Goal: Information Seeking & Learning: Learn about a topic

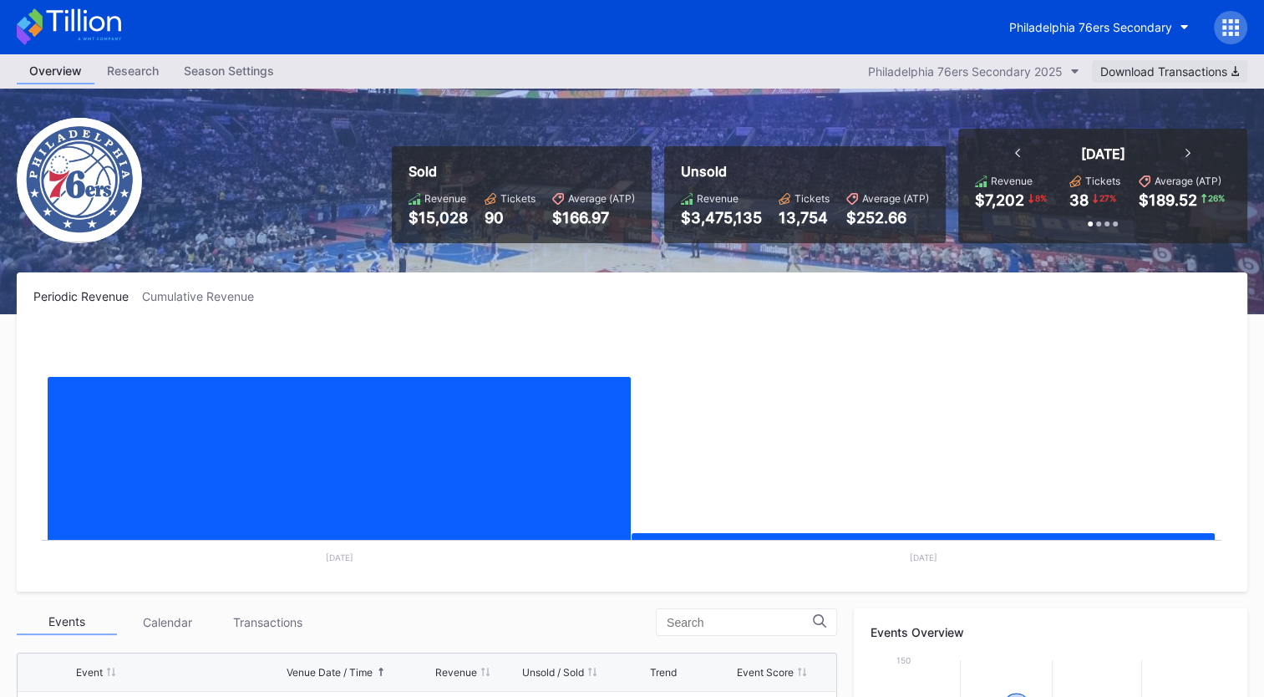
click at [1136, 76] on div "Download Transactions" at bounding box center [1169, 71] width 139 height 14
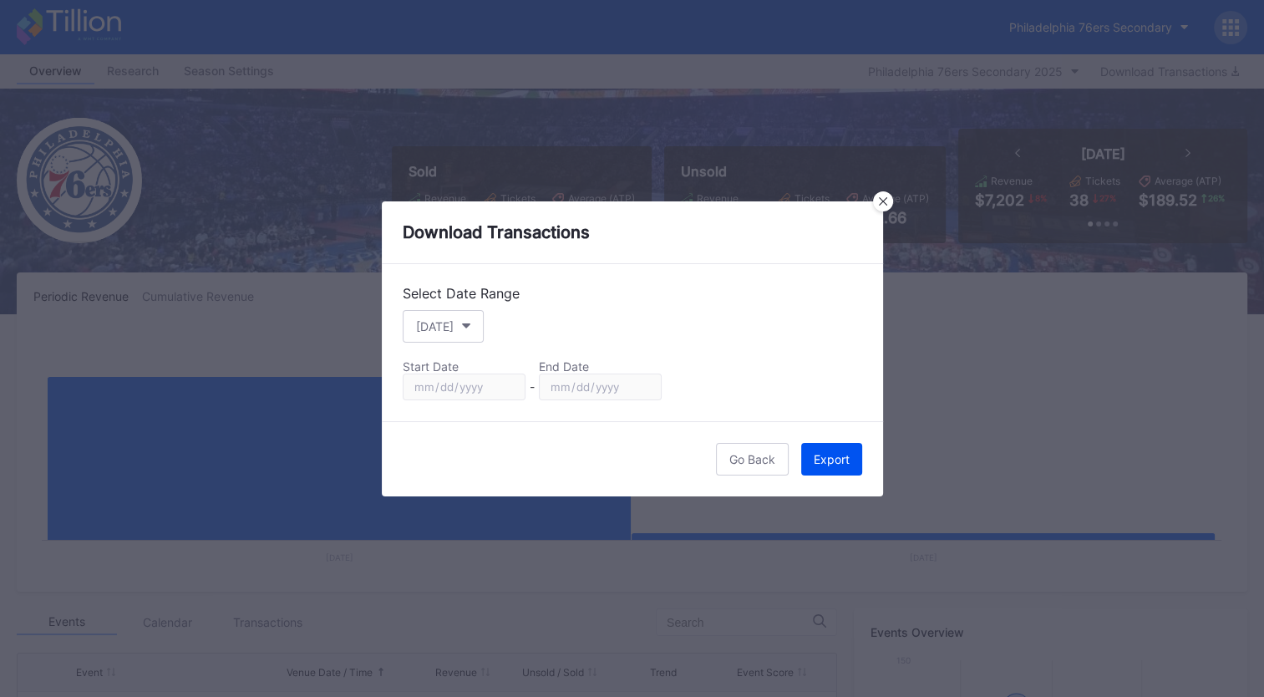
click at [828, 460] on div "Export" at bounding box center [832, 459] width 36 height 14
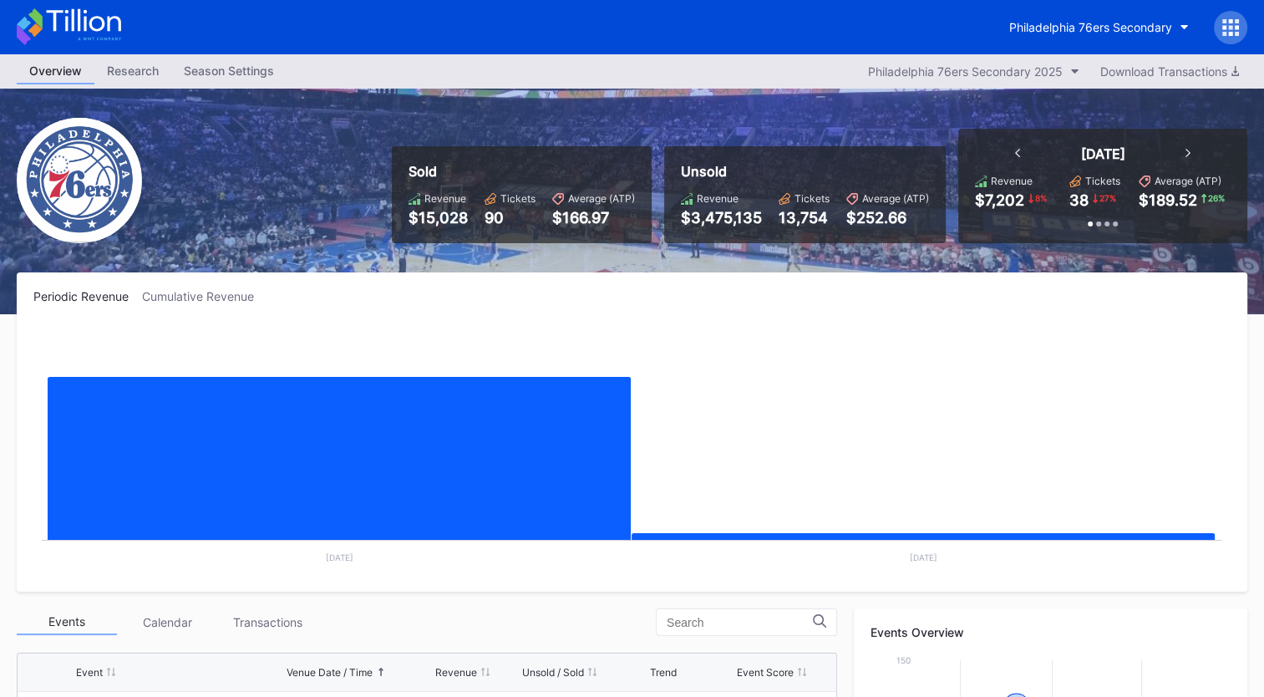
click at [734, 333] on rect "Chart title" at bounding box center [631, 449] width 1197 height 251
click at [224, 67] on div "Season Settings" at bounding box center [228, 70] width 115 height 24
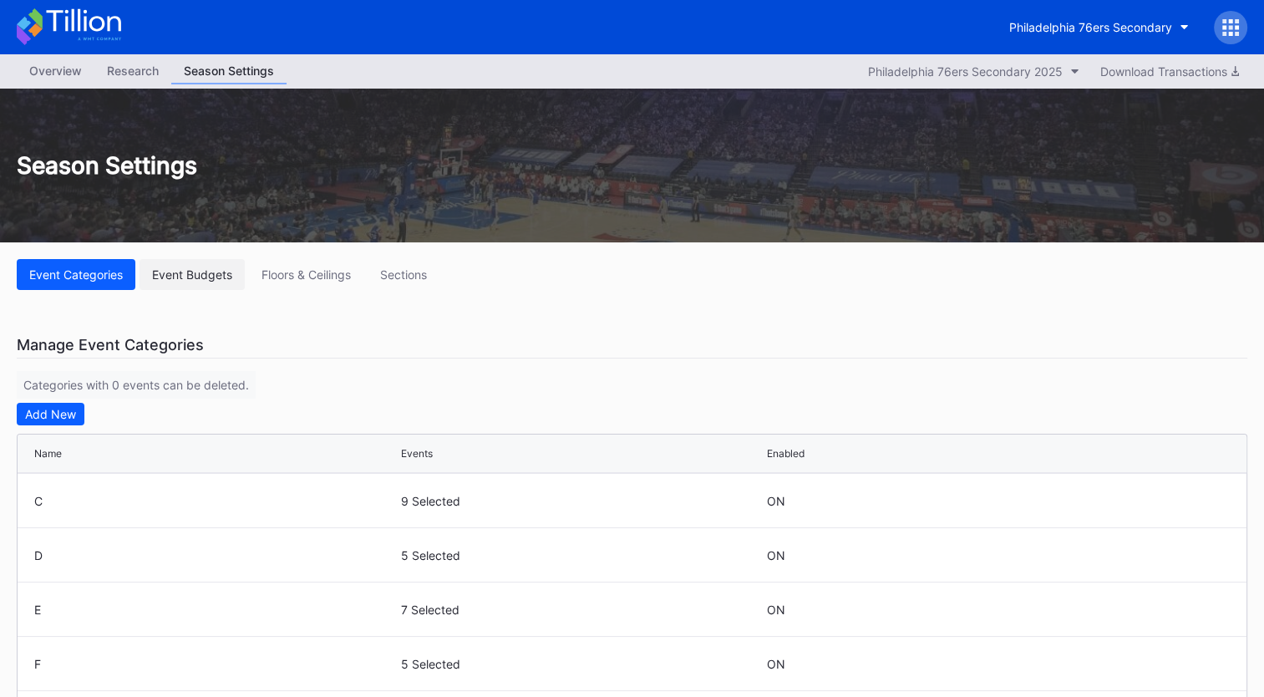
click at [203, 268] on div "Event Budgets" at bounding box center [192, 274] width 80 height 14
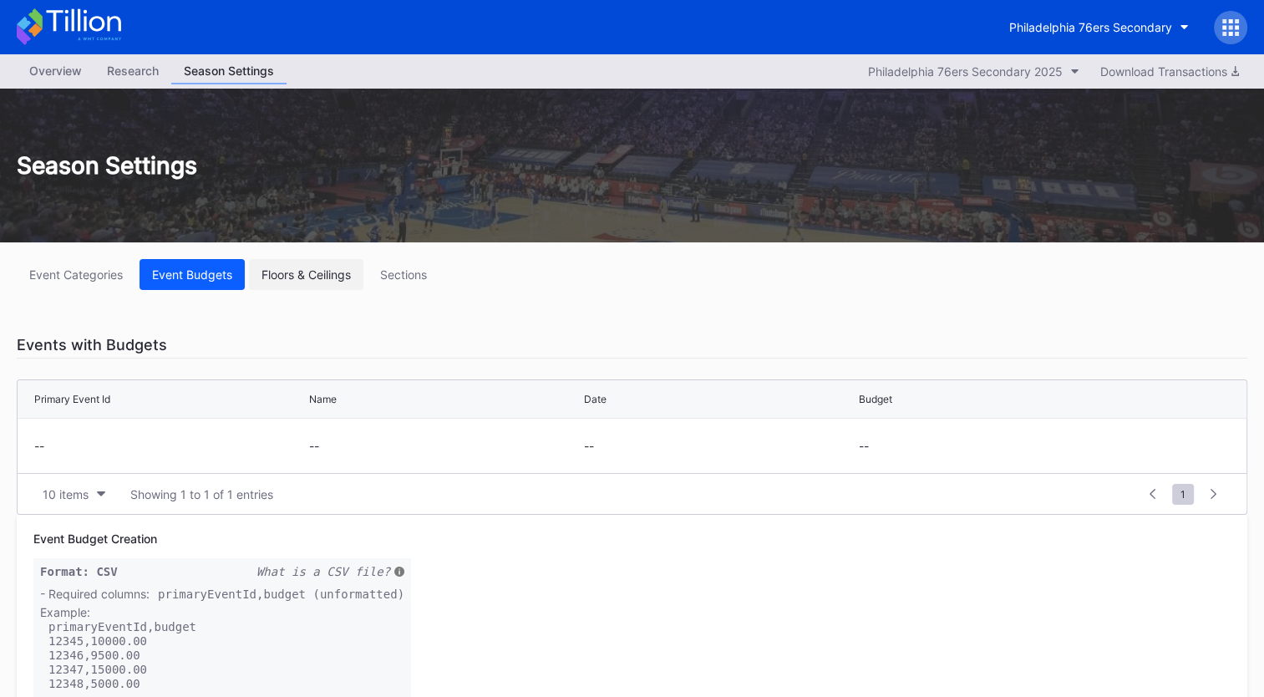
click at [303, 277] on div "Floors & Ceilings" at bounding box center [306, 274] width 89 height 14
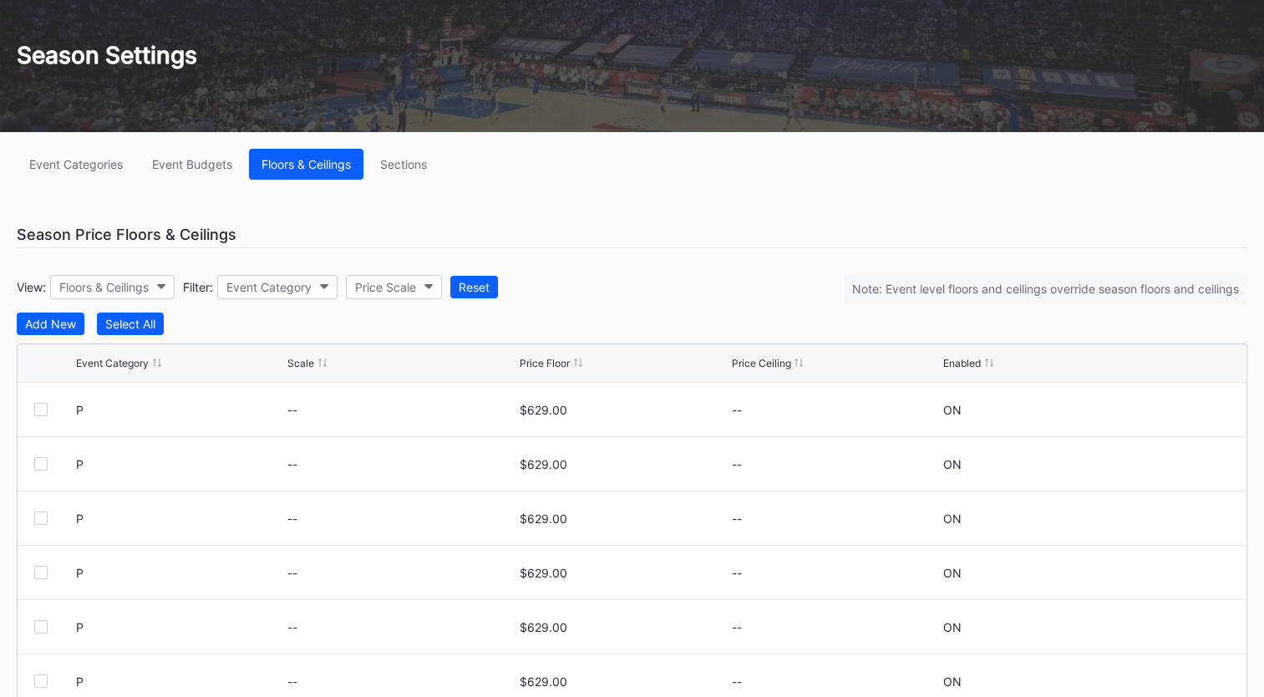
scroll to position [233, 0]
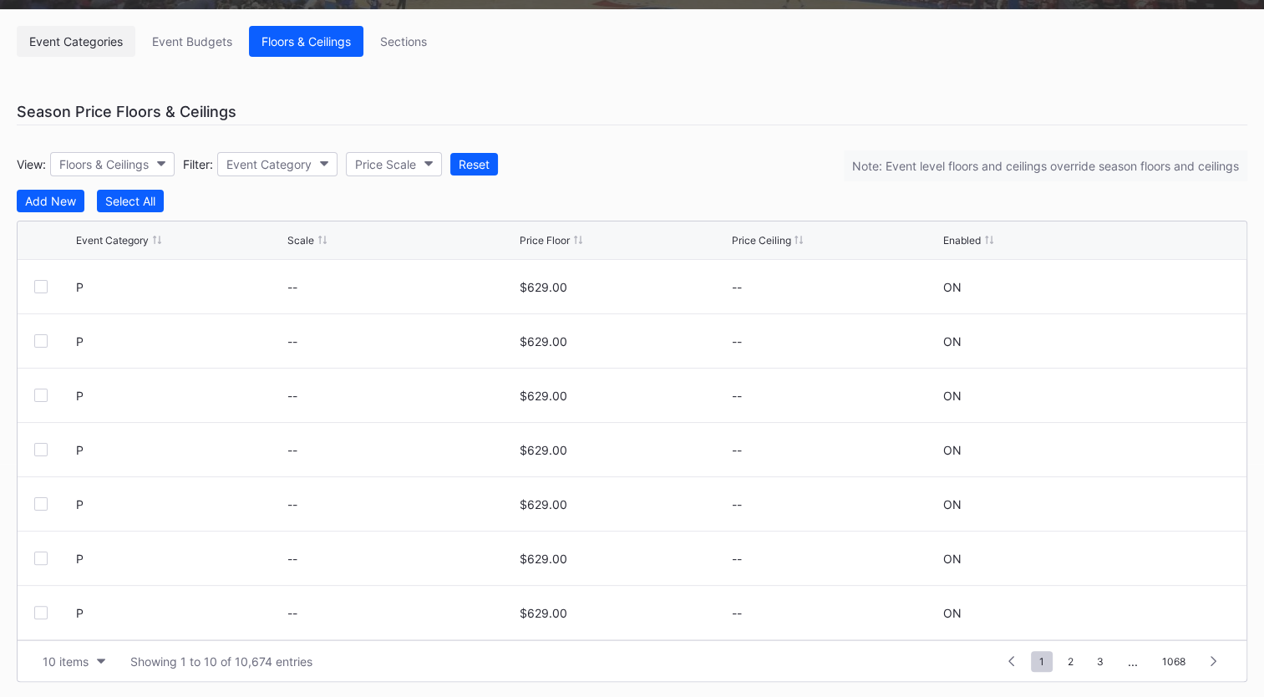
click at [40, 38] on div "Event Categories" at bounding box center [76, 41] width 94 height 14
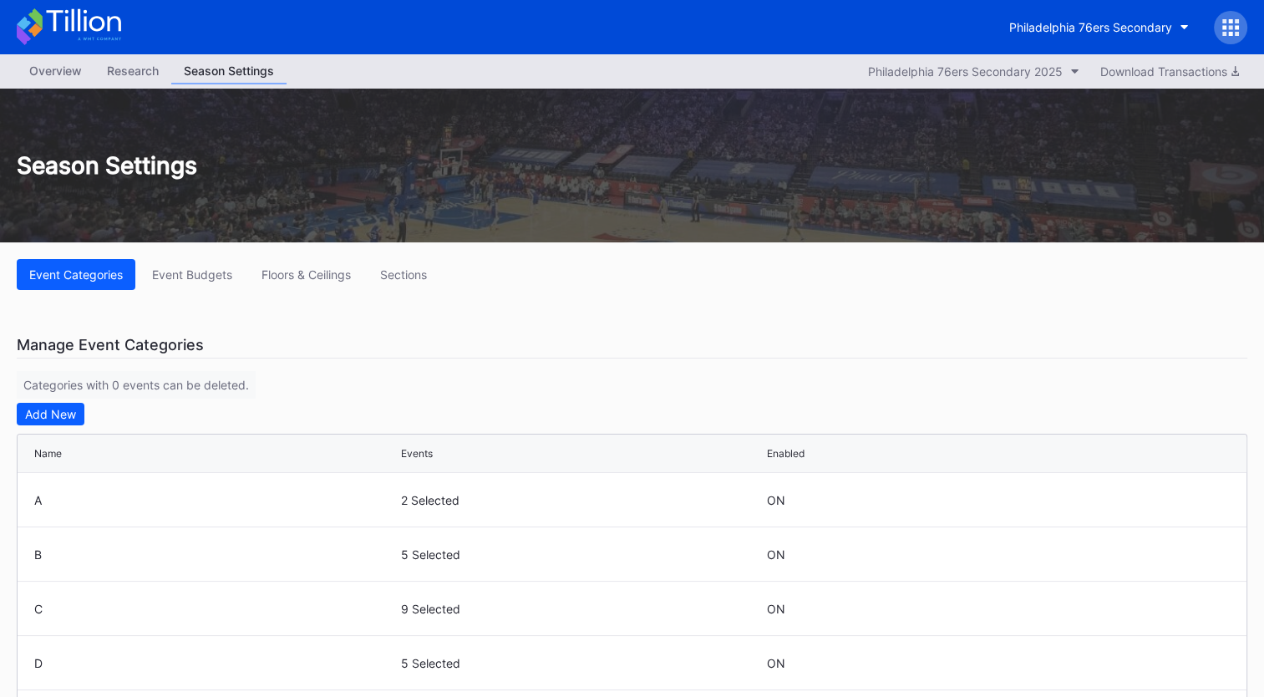
click at [126, 72] on div "Research" at bounding box center [132, 70] width 77 height 24
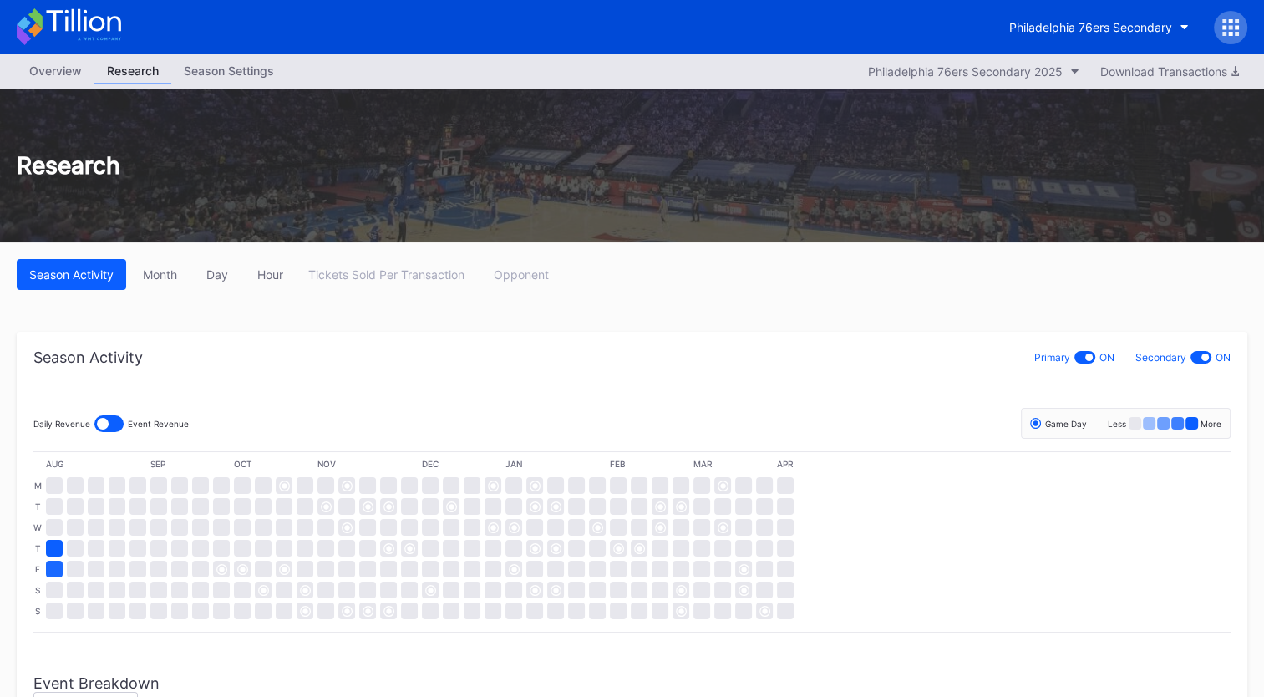
click at [57, 73] on div "Overview" at bounding box center [56, 70] width 78 height 24
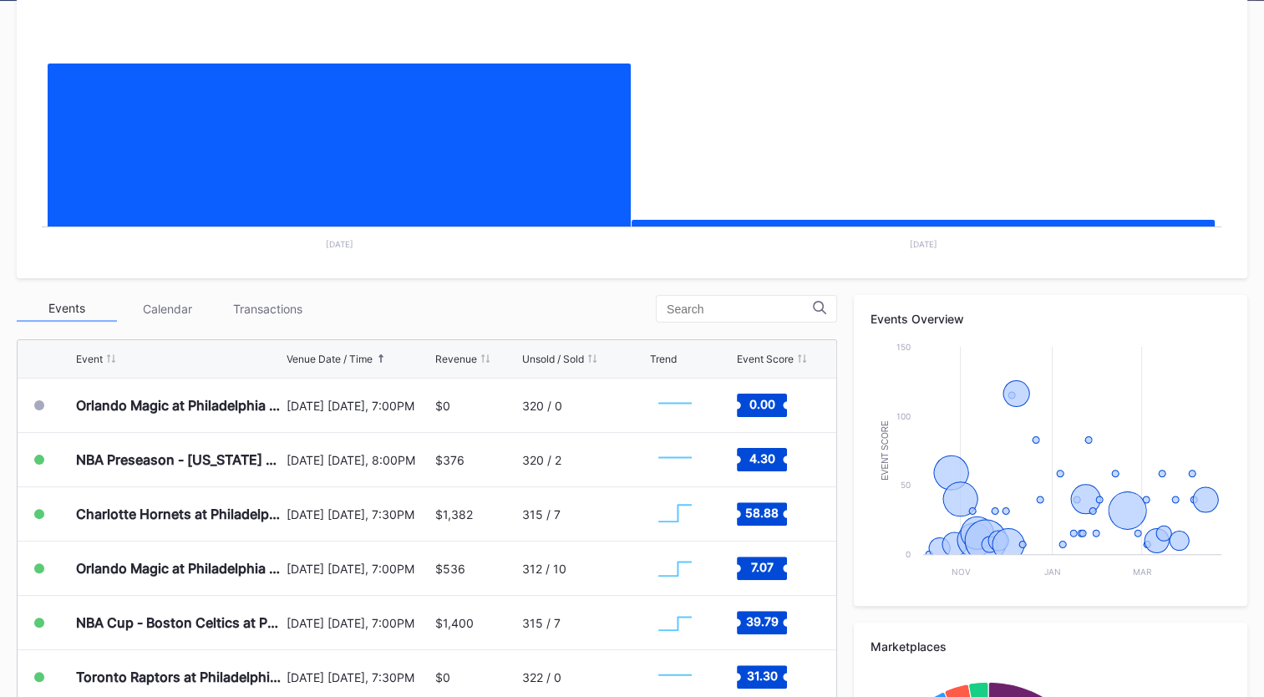
scroll to position [396, 0]
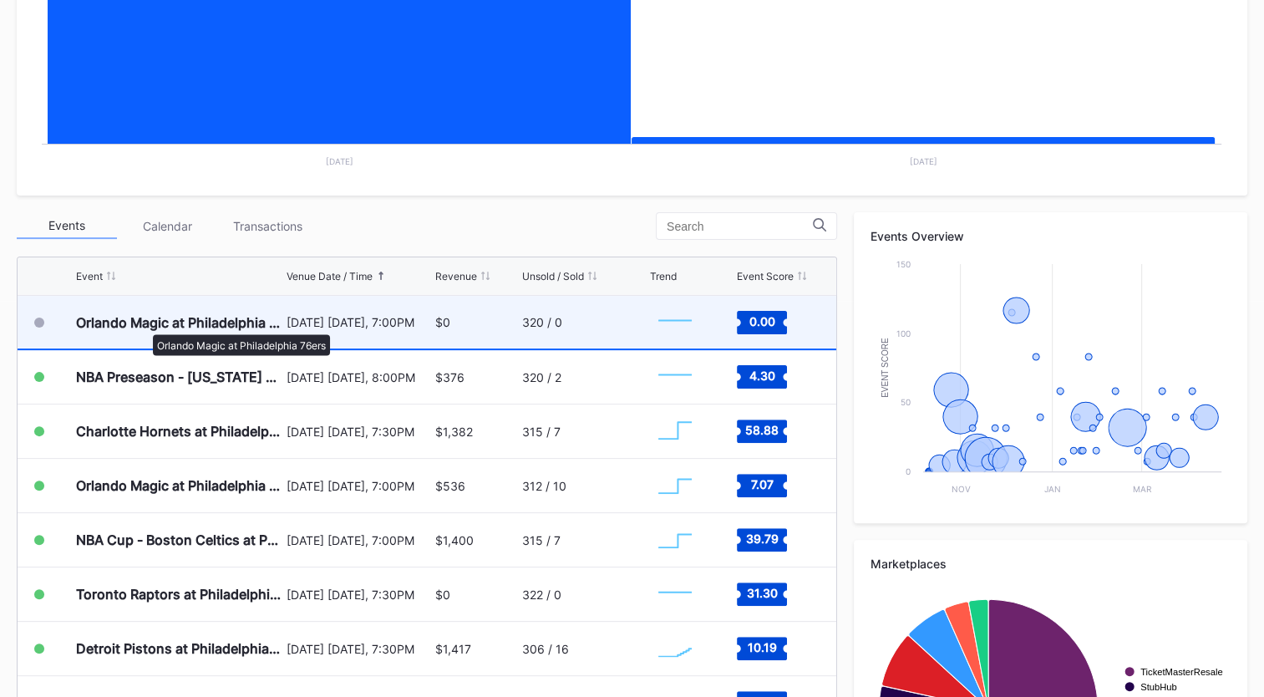
click at [145, 326] on div "Orlando Magic at Philadelphia 76ers" at bounding box center [179, 322] width 206 height 17
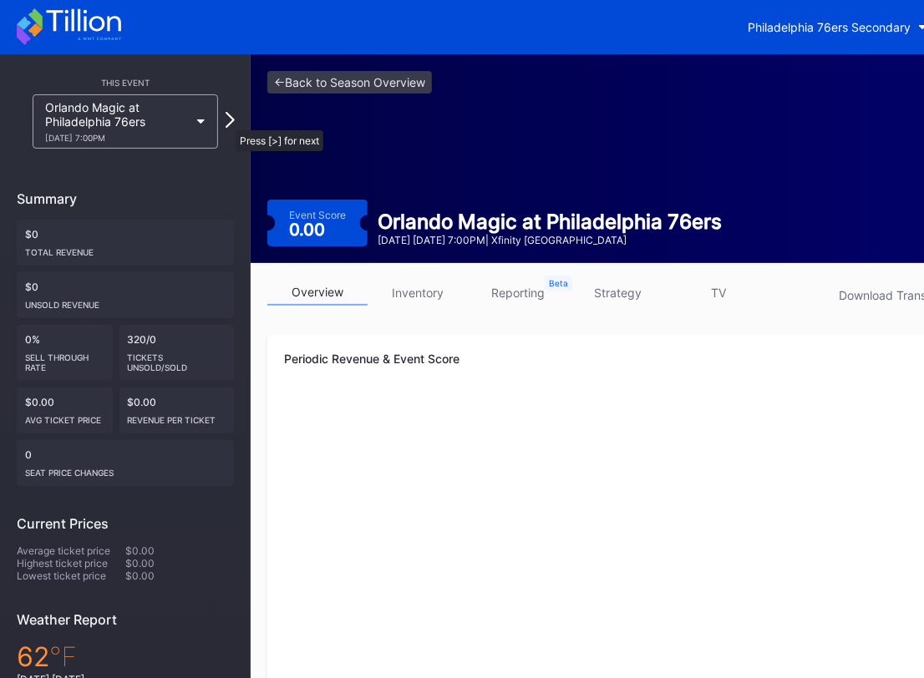
click at [227, 122] on icon at bounding box center [230, 120] width 9 height 16
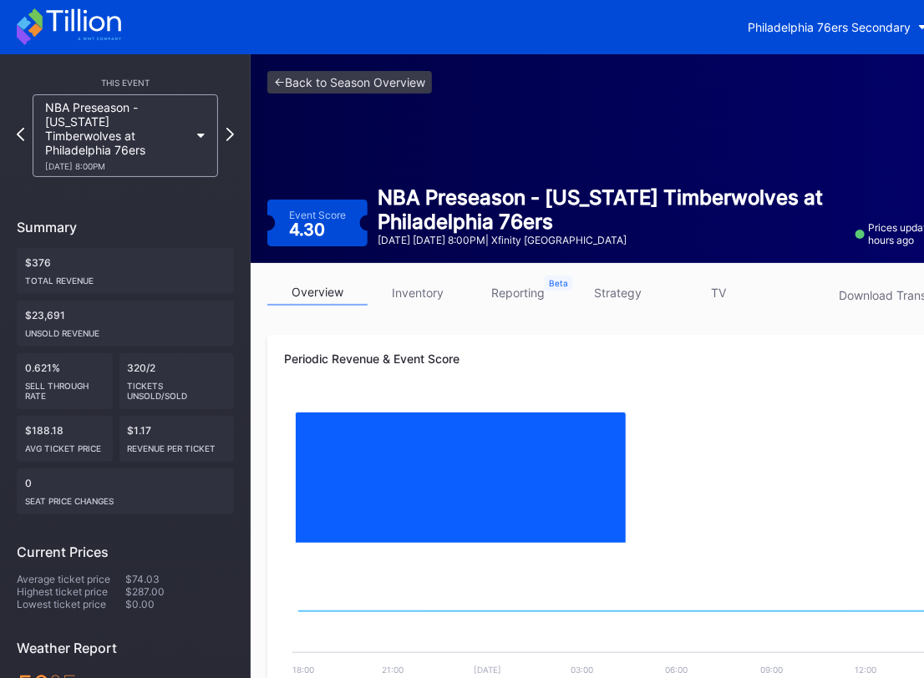
click at [233, 118] on div "NBA Preseason - [US_STATE] Timberwolves at Philadelphia 76ers [DATE] 8:00PM" at bounding box center [125, 135] width 217 height 83
click at [231, 128] on icon at bounding box center [230, 134] width 9 height 16
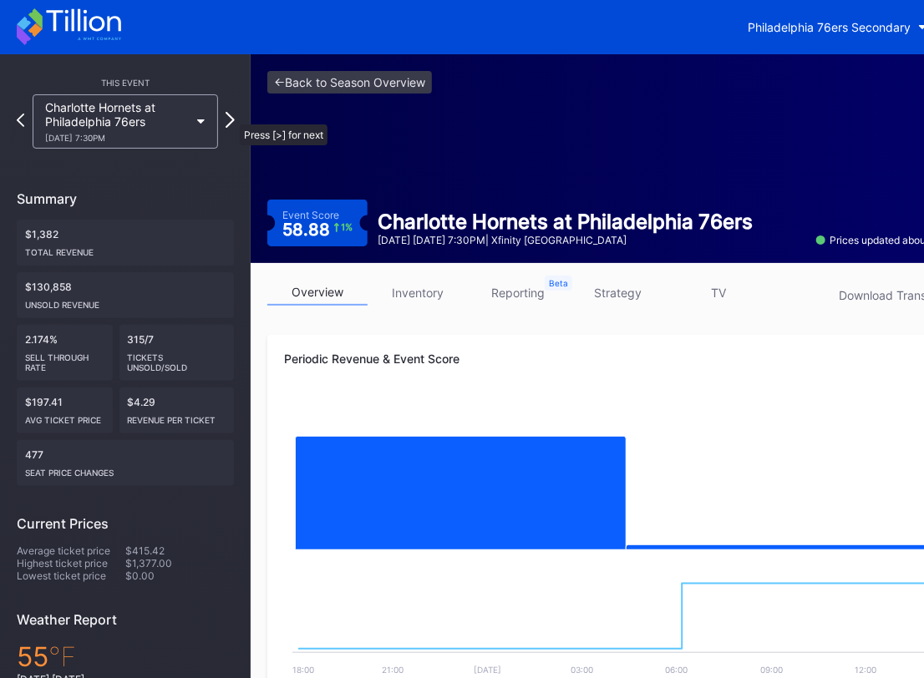
click at [231, 118] on icon at bounding box center [230, 120] width 9 height 16
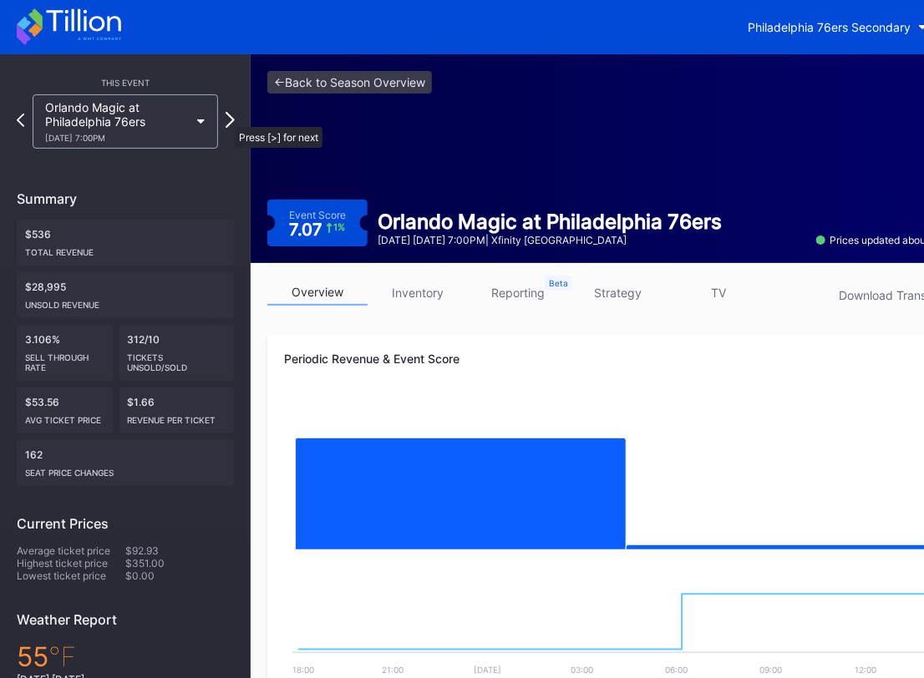
click at [226, 119] on icon at bounding box center [230, 120] width 9 height 16
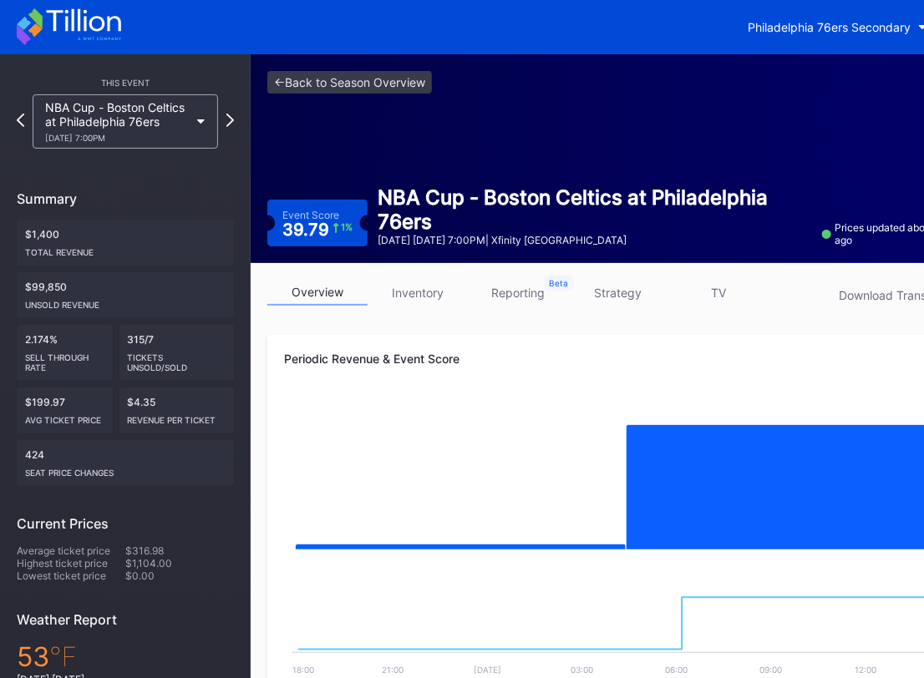
click at [235, 125] on div "This Event NBA Cup - Boston Celtics at Philadelphia 76ers [DATE] 7:00PM Summary…" at bounding box center [125, 487] width 251 height 866
click at [226, 118] on icon at bounding box center [230, 120] width 9 height 16
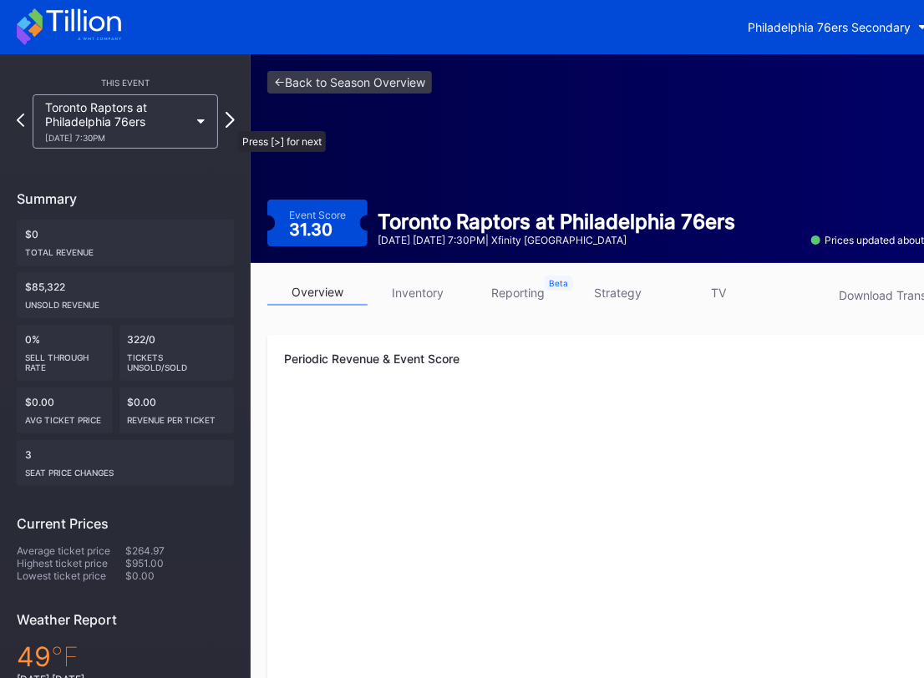
click at [231, 123] on icon at bounding box center [230, 120] width 9 height 16
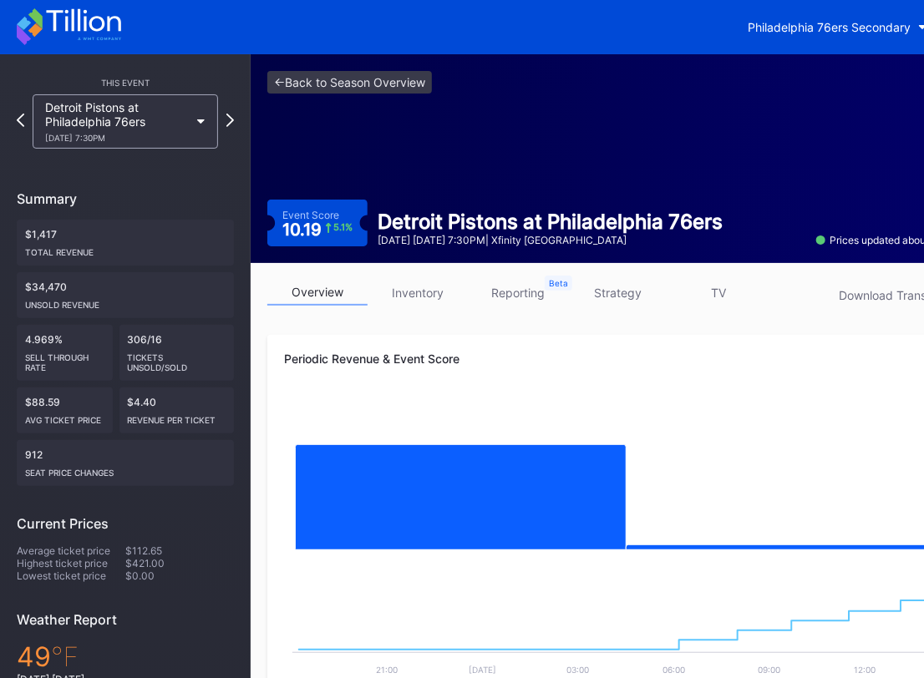
click at [235, 124] on div "This Event Detroit Pistons at [GEOGRAPHIC_DATA] 76ers [DATE] 7:30PM Summary $1,…" at bounding box center [125, 487] width 251 height 866
click at [234, 114] on icon at bounding box center [230, 120] width 9 height 16
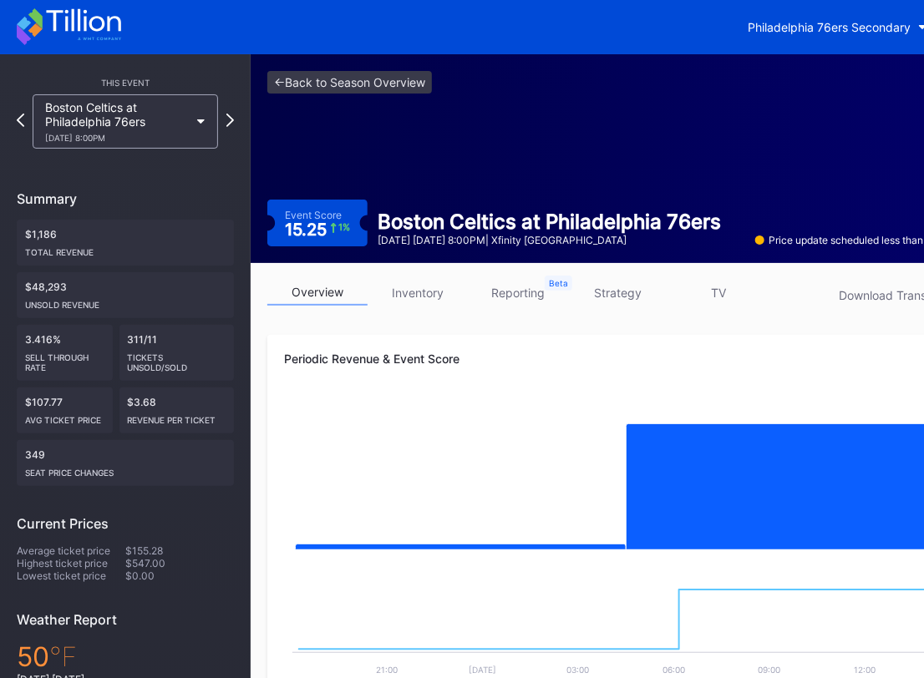
click at [231, 112] on div "Boston Celtics at Philadelphia 76ers [DATE] 8:00PM" at bounding box center [125, 121] width 217 height 54
click at [237, 106] on div "This Event Boston Celtics at Philadelphia 76ers [DATE] 8:00PM Summary $1,186 To…" at bounding box center [125, 487] width 251 height 866
click at [230, 123] on icon at bounding box center [230, 120] width 9 height 16
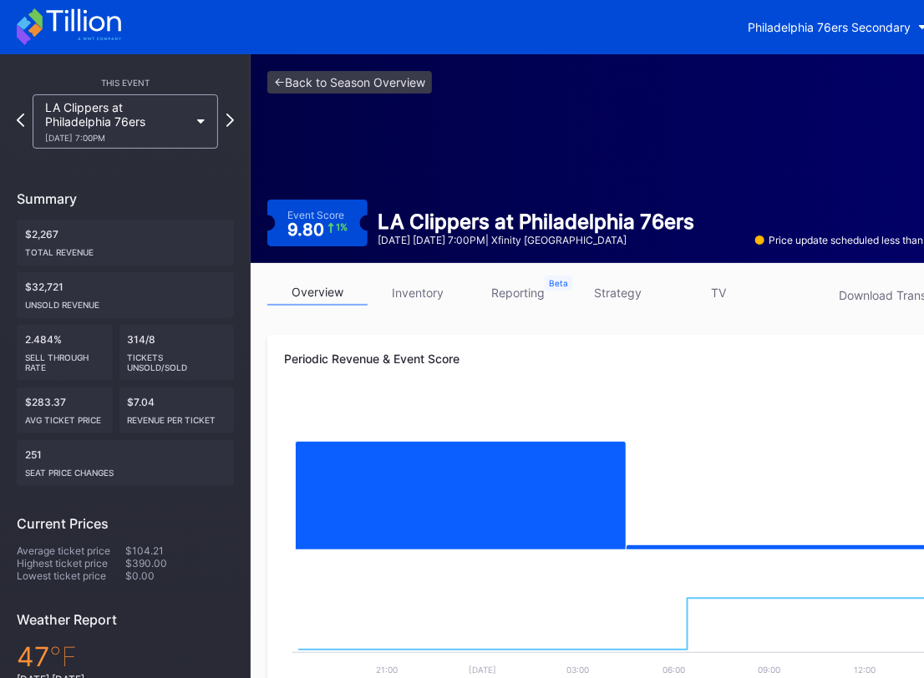
click at [237, 123] on div "This Event LA Clippers at [GEOGRAPHIC_DATA] 76ers [DATE] 7:00PM Summary $2,267 …" at bounding box center [125, 487] width 251 height 866
click at [224, 116] on div "LA Clippers at Philadelphia 76ers [DATE] 7:00PM" at bounding box center [125, 121] width 202 height 54
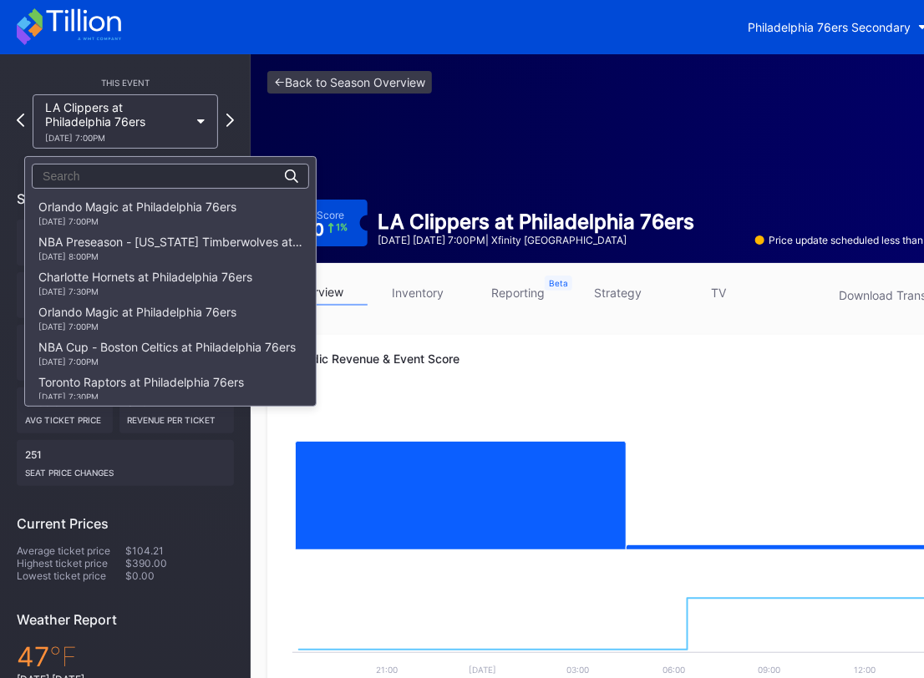
scroll to position [280, 0]
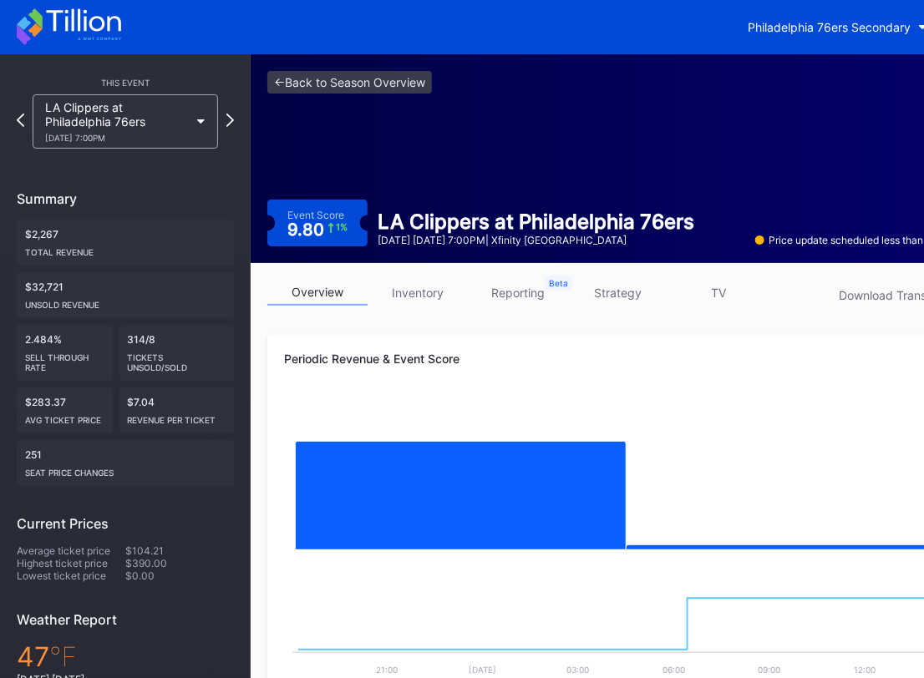
click at [225, 116] on div "LA Clippers at Philadelphia 76ers [DATE] 7:00PM" at bounding box center [125, 121] width 202 height 54
click at [227, 120] on icon at bounding box center [230, 120] width 9 height 16
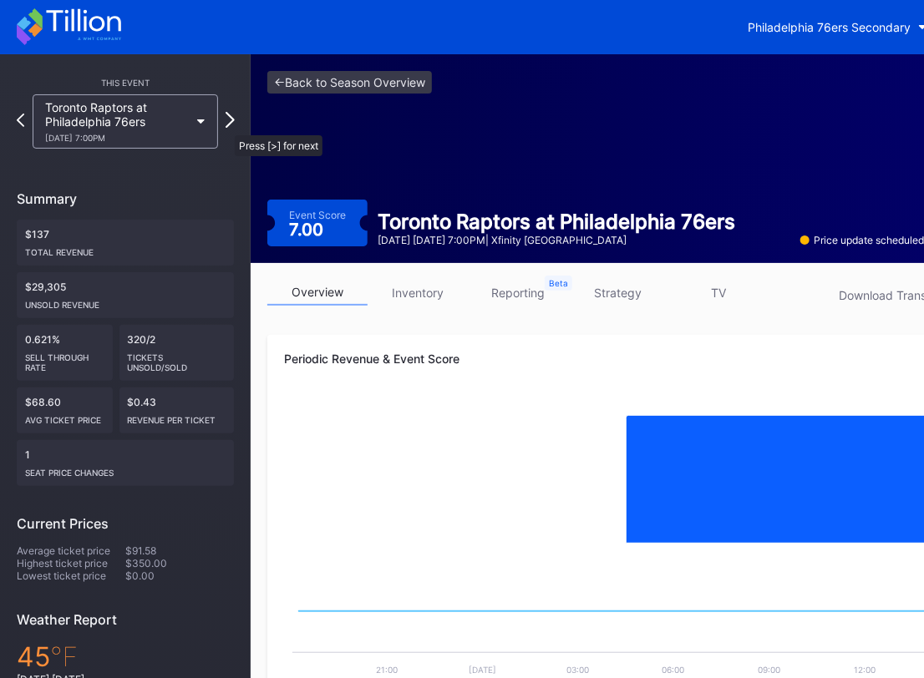
click at [226, 127] on div at bounding box center [230, 121] width 9 height 19
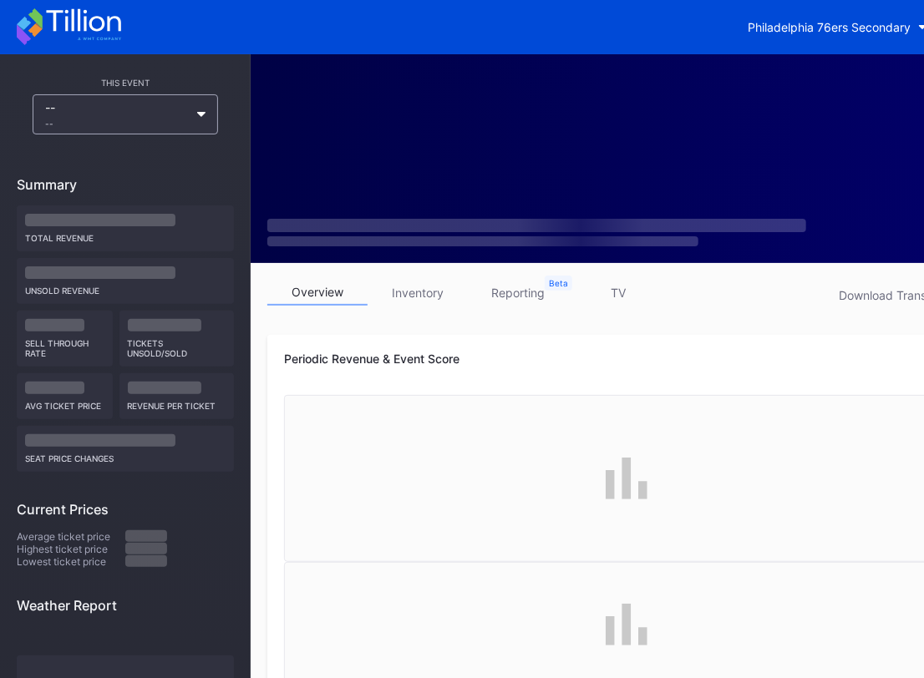
click at [226, 127] on div "-- --" at bounding box center [125, 114] width 217 height 40
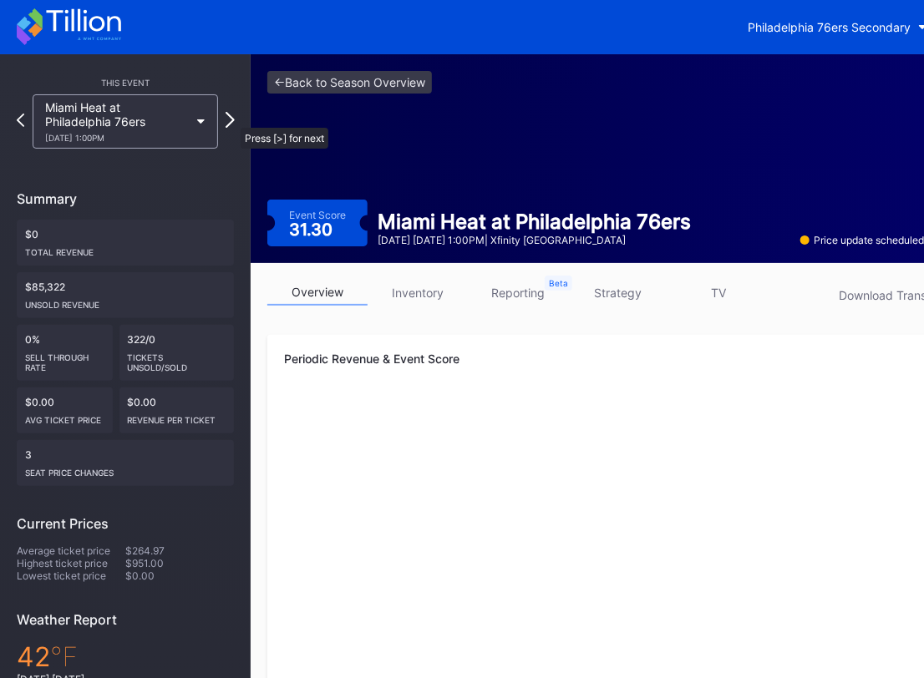
click at [232, 119] on icon at bounding box center [230, 120] width 9 height 16
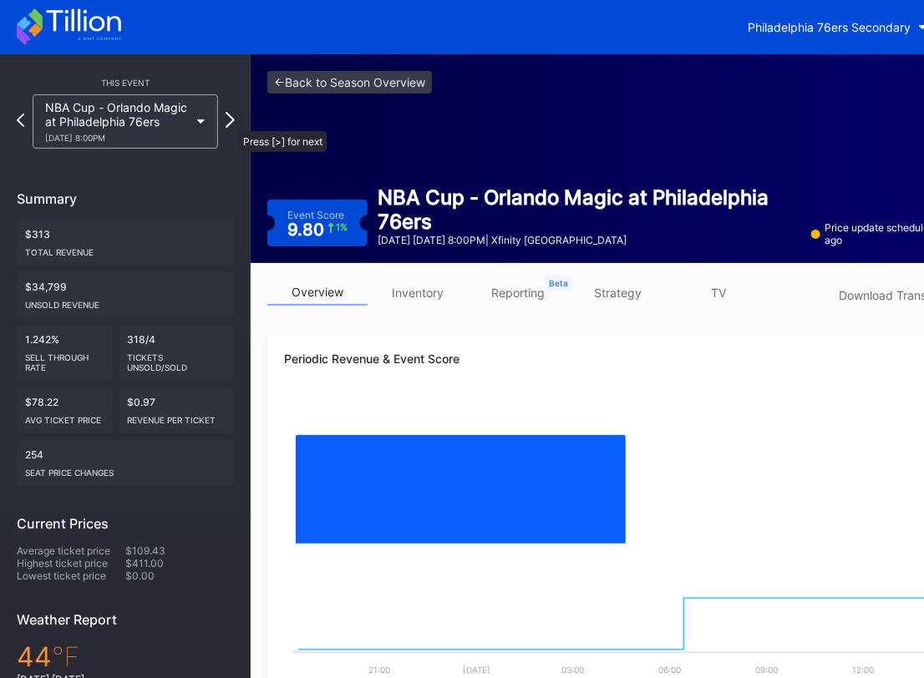
click at [231, 123] on icon at bounding box center [230, 120] width 9 height 16
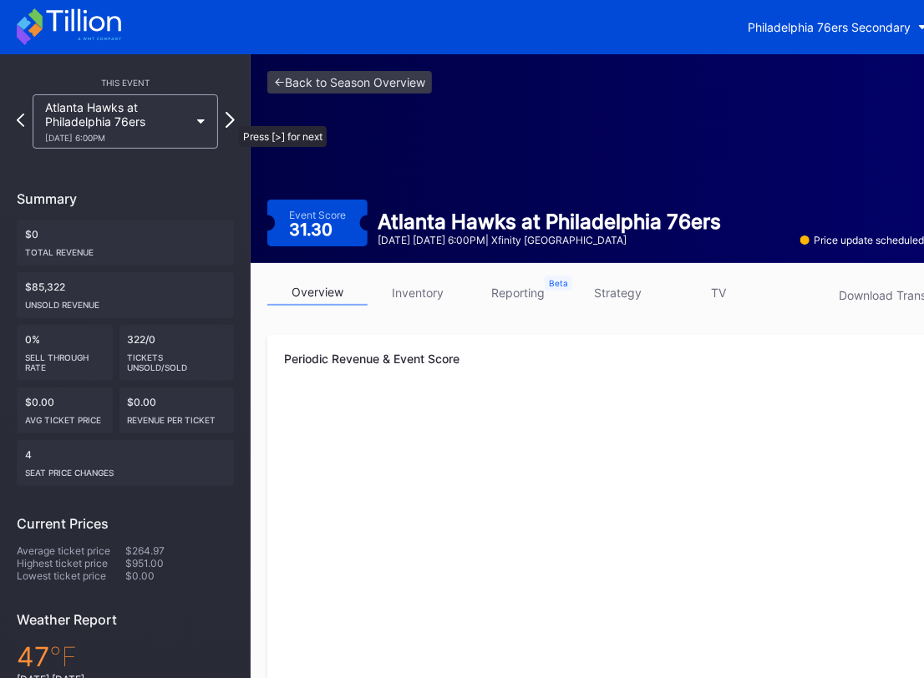
click at [231, 118] on icon at bounding box center [230, 120] width 9 height 16
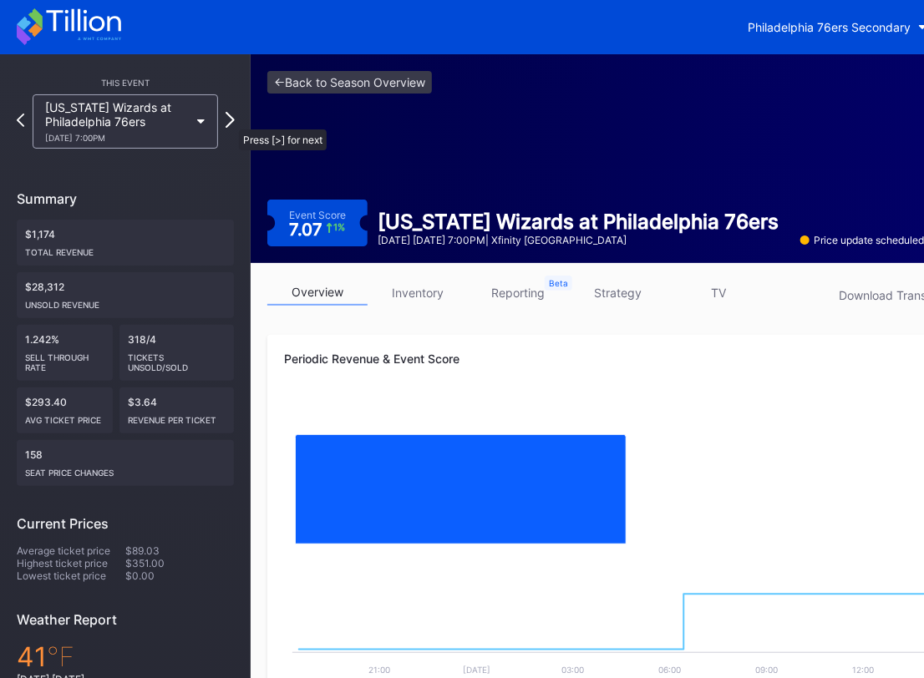
click at [231, 121] on icon at bounding box center [230, 120] width 9 height 16
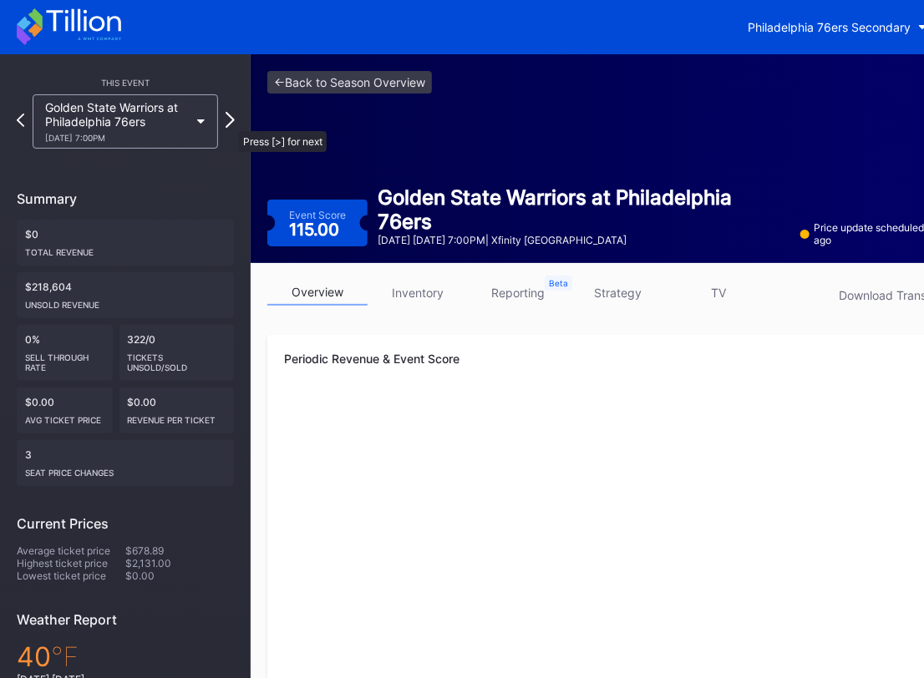
click at [231, 123] on icon at bounding box center [230, 120] width 9 height 16
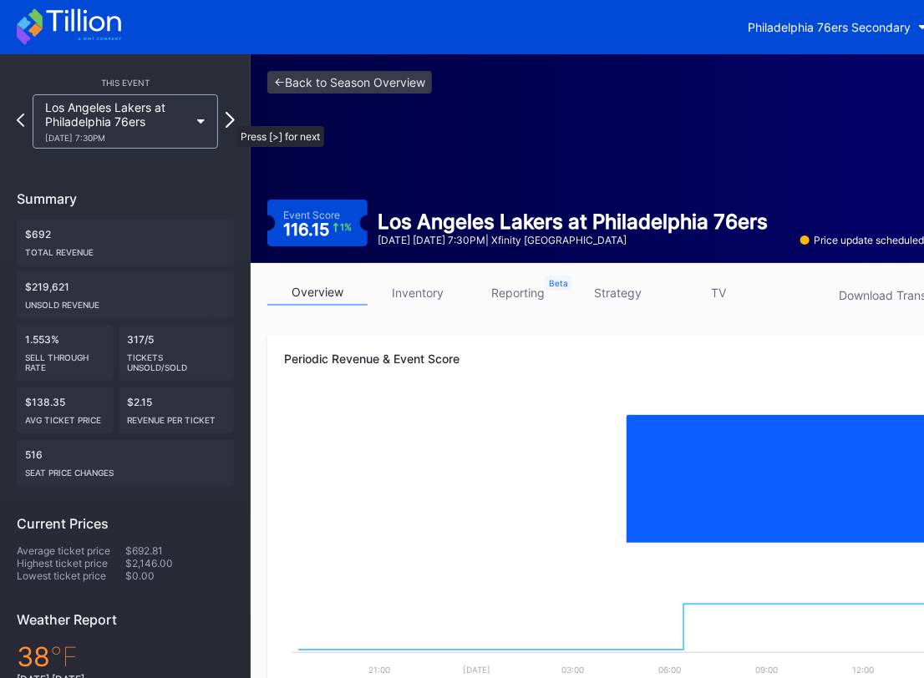
click at [228, 118] on icon at bounding box center [230, 120] width 9 height 16
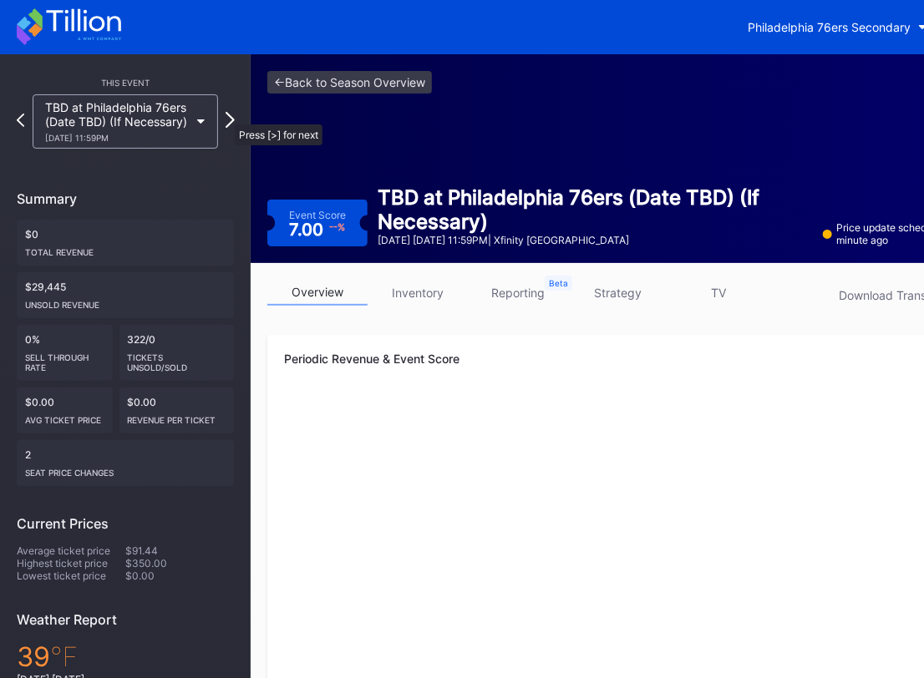
click at [226, 116] on icon at bounding box center [230, 120] width 9 height 16
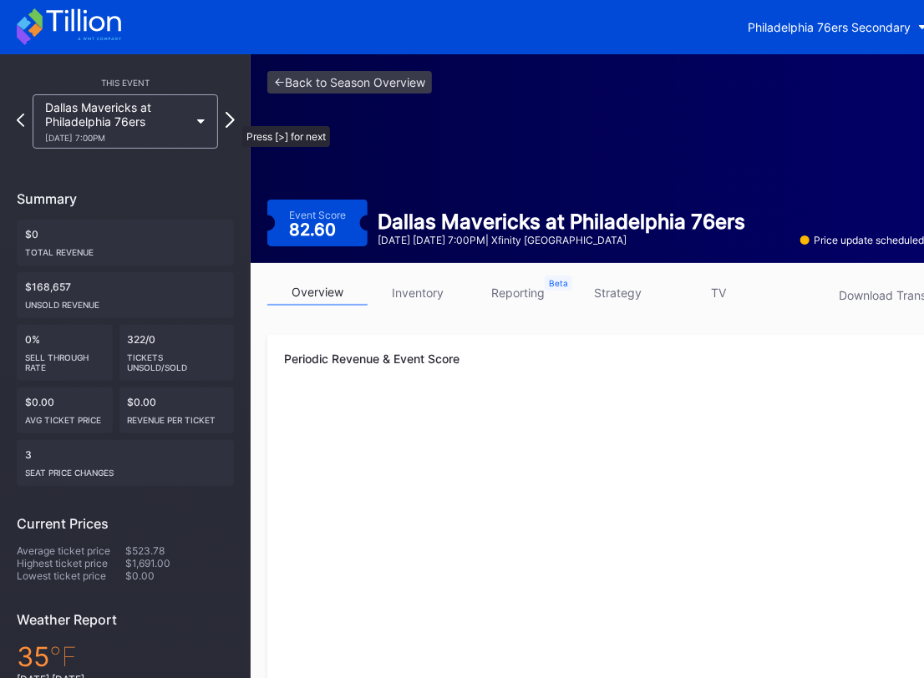
click at [234, 118] on icon at bounding box center [230, 120] width 9 height 16
click at [234, 112] on div "This Event [PERSON_NAME] at [GEOGRAPHIC_DATA] 76ers [DATE] 7:00PM Summary $0 To…" at bounding box center [125, 487] width 251 height 866
click at [227, 119] on icon at bounding box center [230, 120] width 9 height 16
click at [229, 119] on icon at bounding box center [230, 120] width 9 height 16
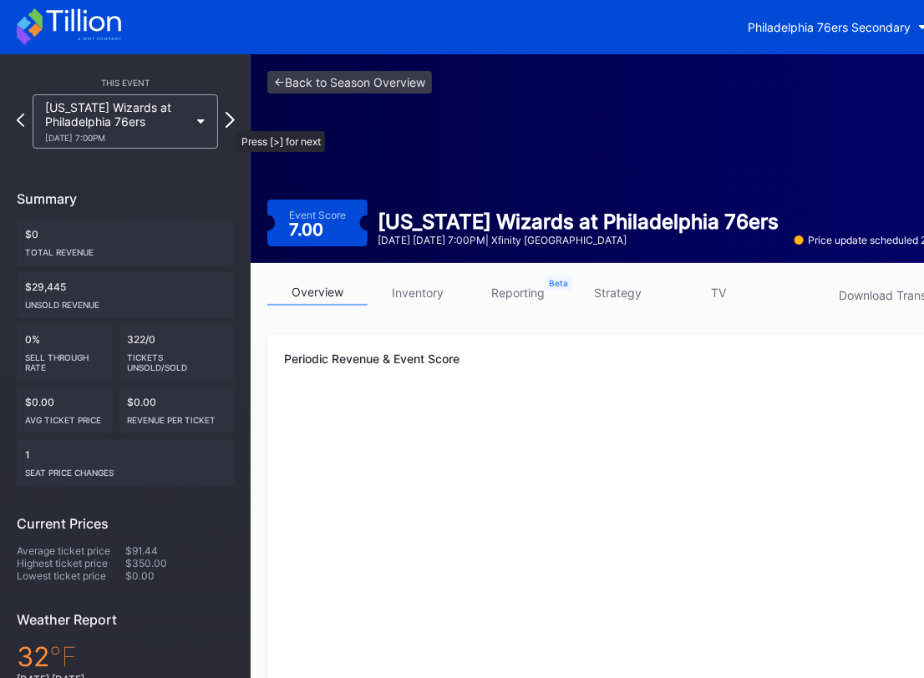
click at [229, 123] on icon at bounding box center [230, 120] width 9 height 16
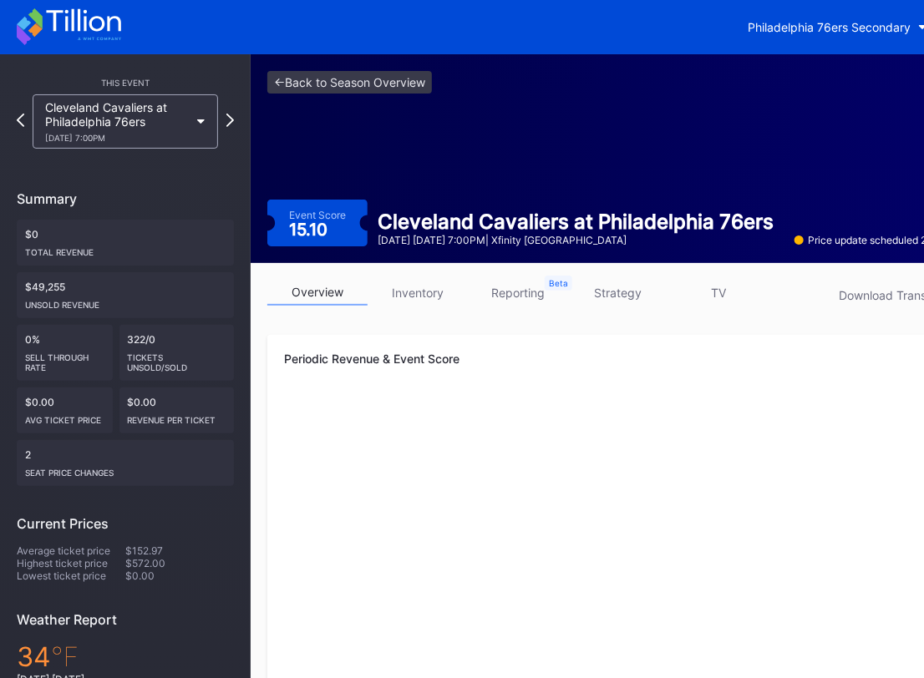
click at [221, 113] on div "Cleveland Cavaliers at Philadelphia 76ers [DATE] 7:00PM" at bounding box center [125, 121] width 202 height 54
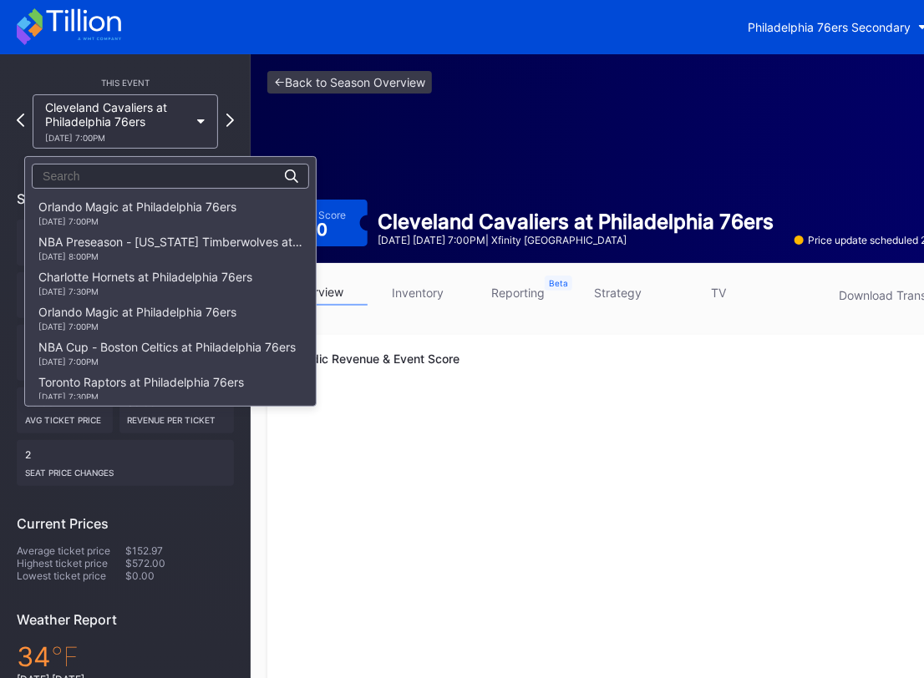
scroll to position [734, 0]
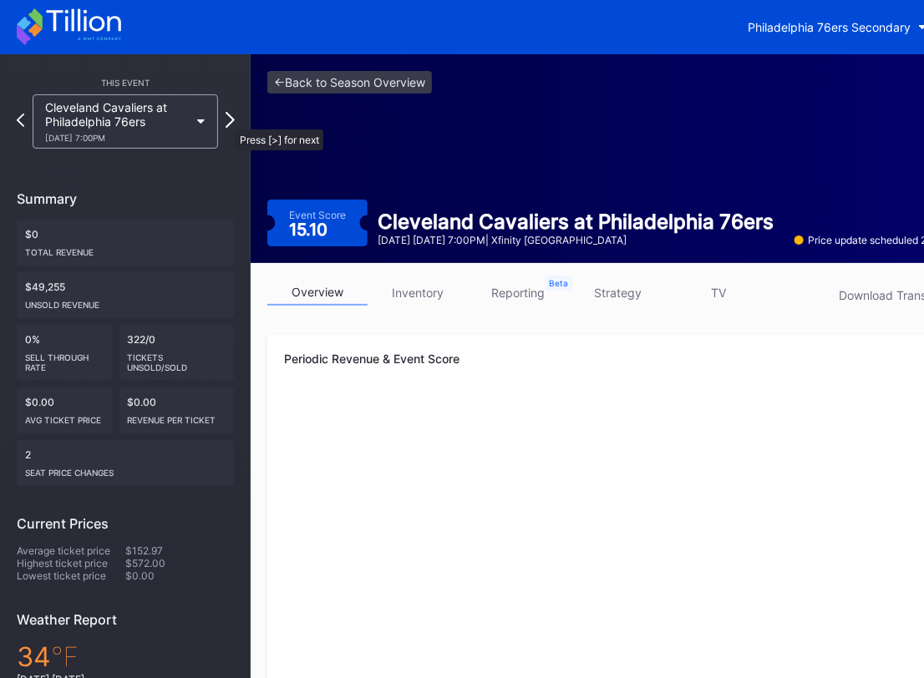
click at [227, 121] on icon at bounding box center [230, 120] width 9 height 16
click at [225, 119] on div "Cleveland Cavaliers at Philadelphia 76ers [DATE] 7:00PM" at bounding box center [125, 121] width 202 height 54
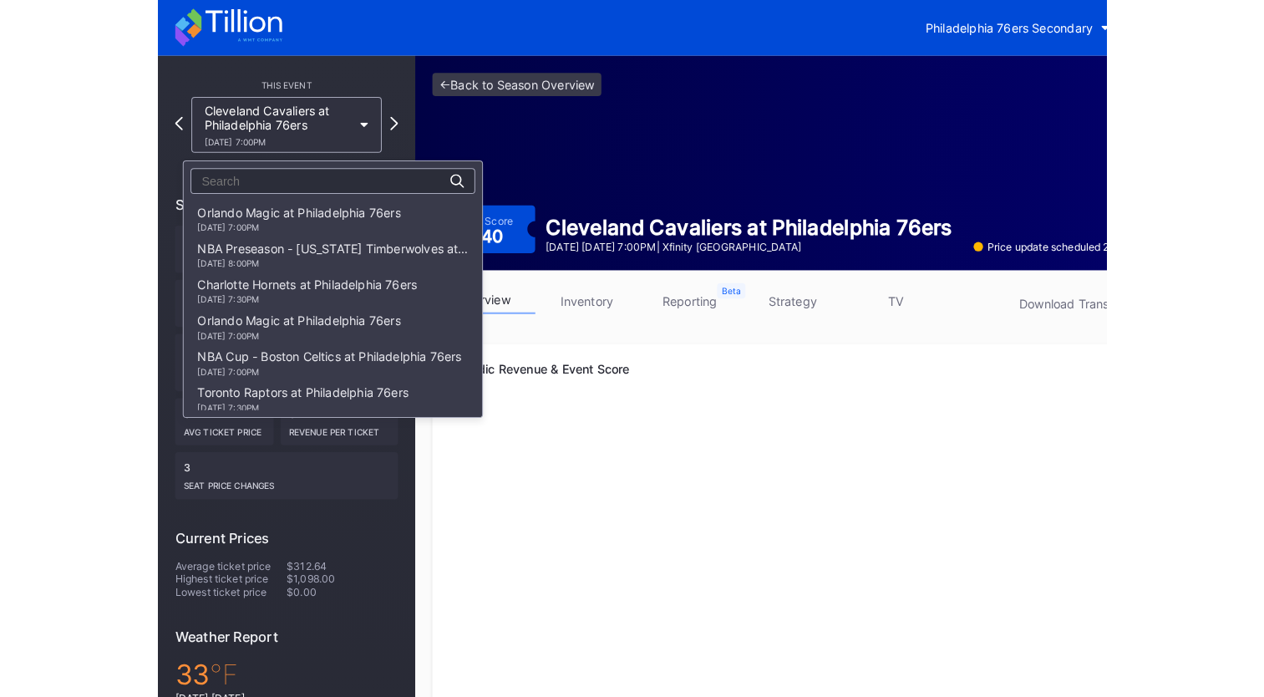
scroll to position [769, 0]
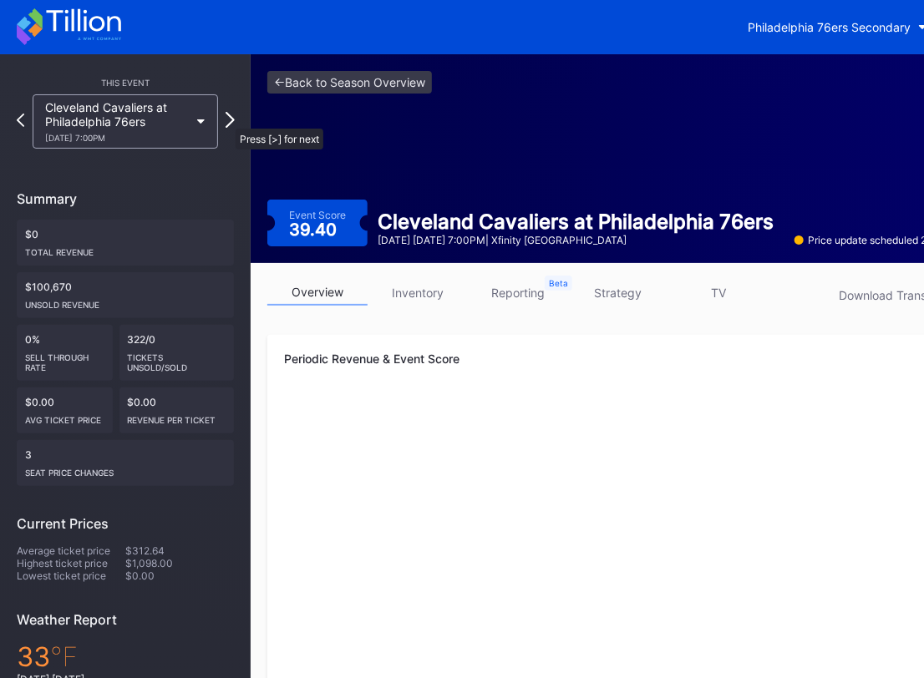
click at [227, 120] on icon at bounding box center [230, 120] width 9 height 16
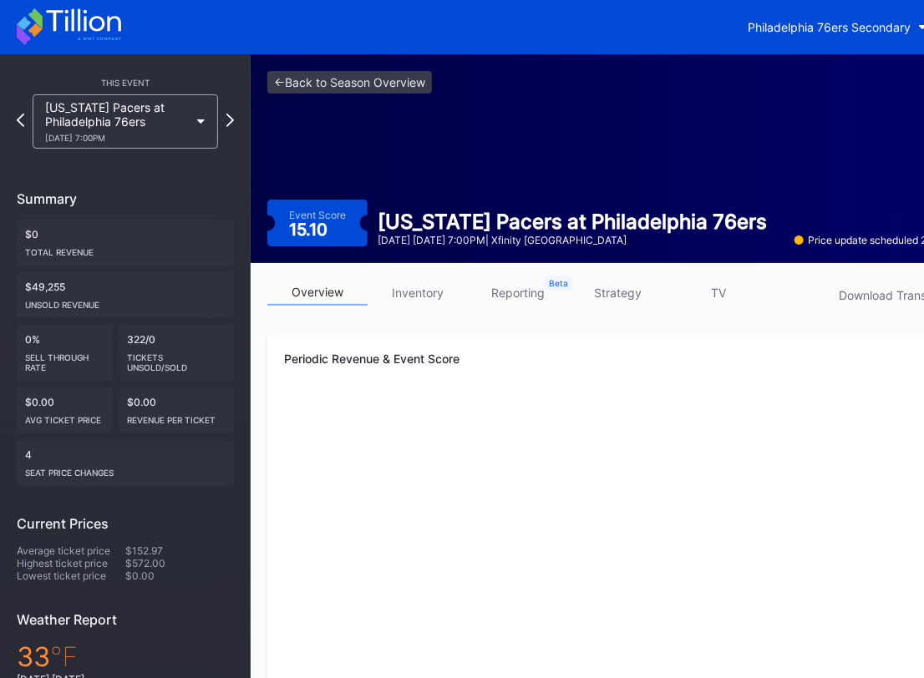
click at [234, 109] on div "This Event [US_STATE] Pacers at [GEOGRAPHIC_DATA] 76ers [DATE] 7:00PM Summary $…" at bounding box center [125, 487] width 251 height 866
click at [226, 111] on div "[US_STATE] Pacers at Philadelphia 76ers [DATE] 7:00PM" at bounding box center [125, 121] width 217 height 54
click at [231, 125] on icon at bounding box center [230, 120] width 9 height 16
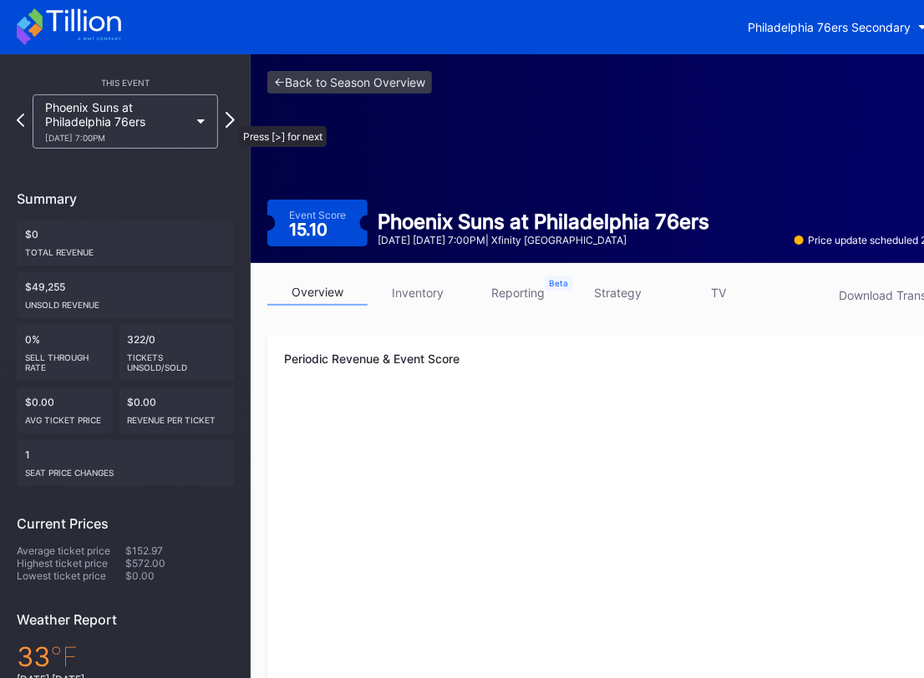
click at [231, 118] on icon at bounding box center [230, 120] width 9 height 16
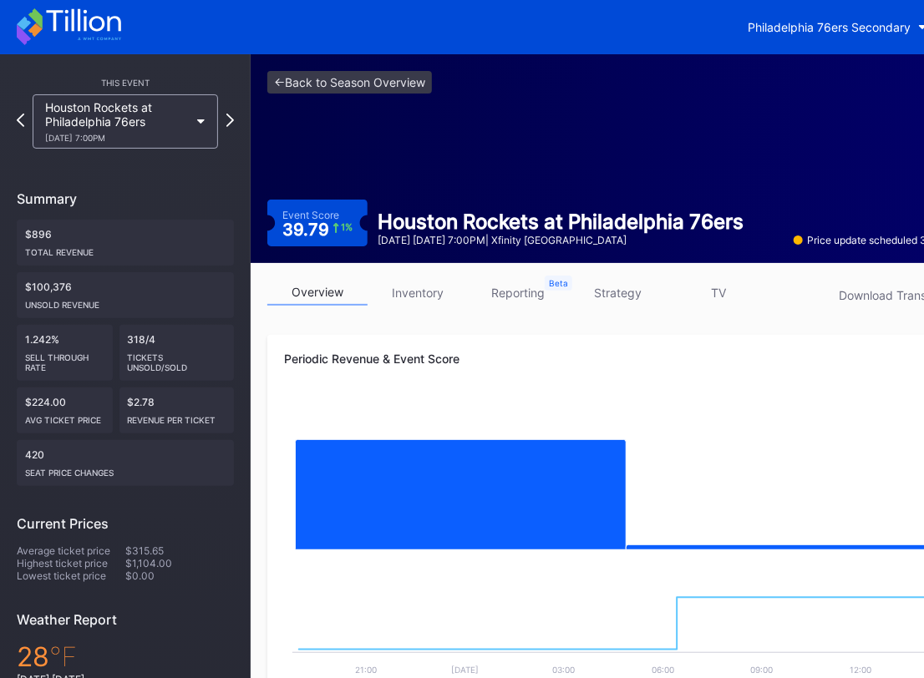
click at [234, 122] on div "This Event Houston Rockets at Philadelphia 76ers [DATE] 7:00PM Summary $896 Tot…" at bounding box center [125, 487] width 251 height 866
click at [226, 119] on icon at bounding box center [230, 120] width 9 height 16
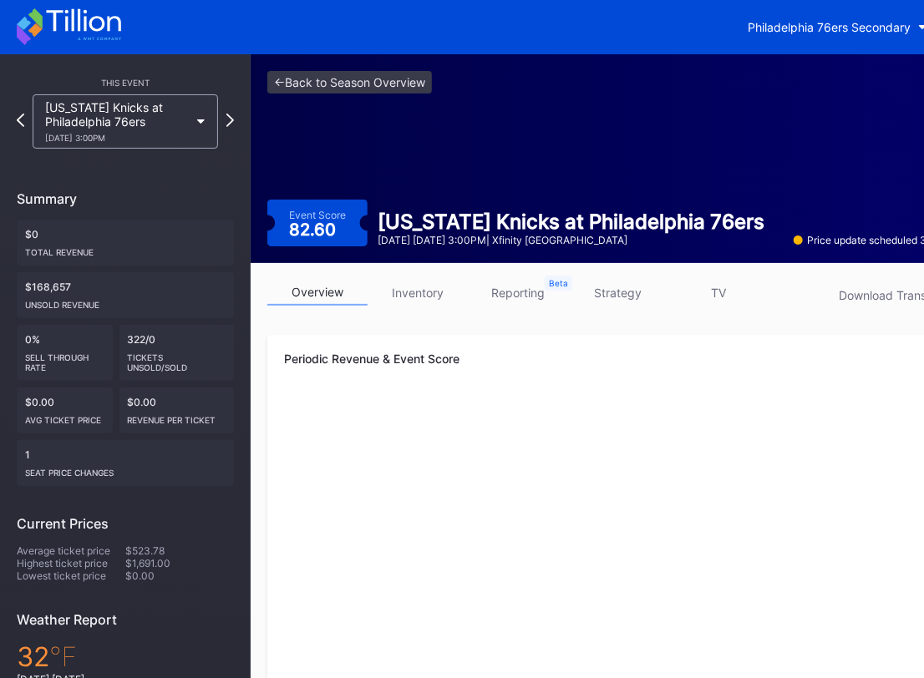
click at [234, 119] on div "This Event [US_STATE] Knicks at [GEOGRAPHIC_DATA] 76ers [DATE] 3:00PM Summary $…" at bounding box center [125, 487] width 251 height 866
click at [231, 109] on div "[US_STATE] Knicks at Philadelphia 76ers [DATE] 3:00PM" at bounding box center [125, 121] width 217 height 54
click at [229, 114] on icon at bounding box center [230, 120] width 9 height 16
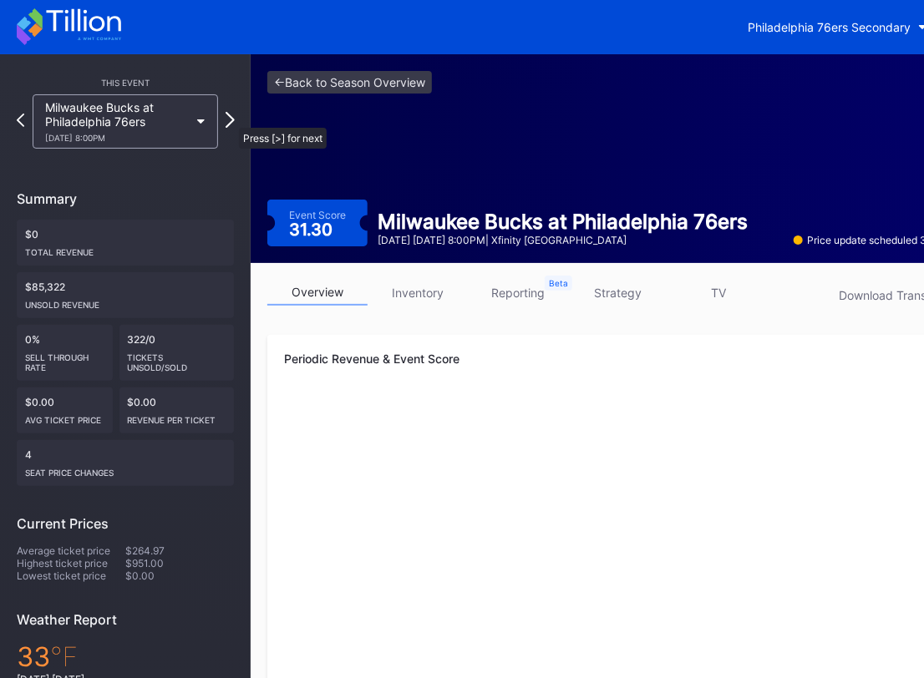
click at [231, 119] on icon at bounding box center [230, 120] width 9 height 16
click at [229, 119] on icon at bounding box center [230, 120] width 9 height 16
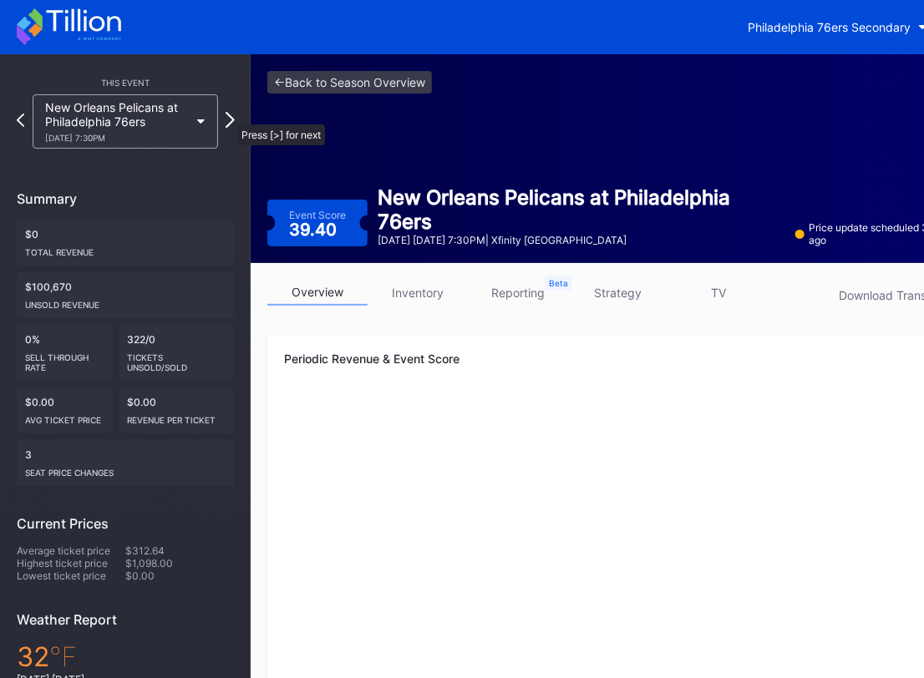
click at [229, 116] on icon at bounding box center [230, 120] width 9 height 16
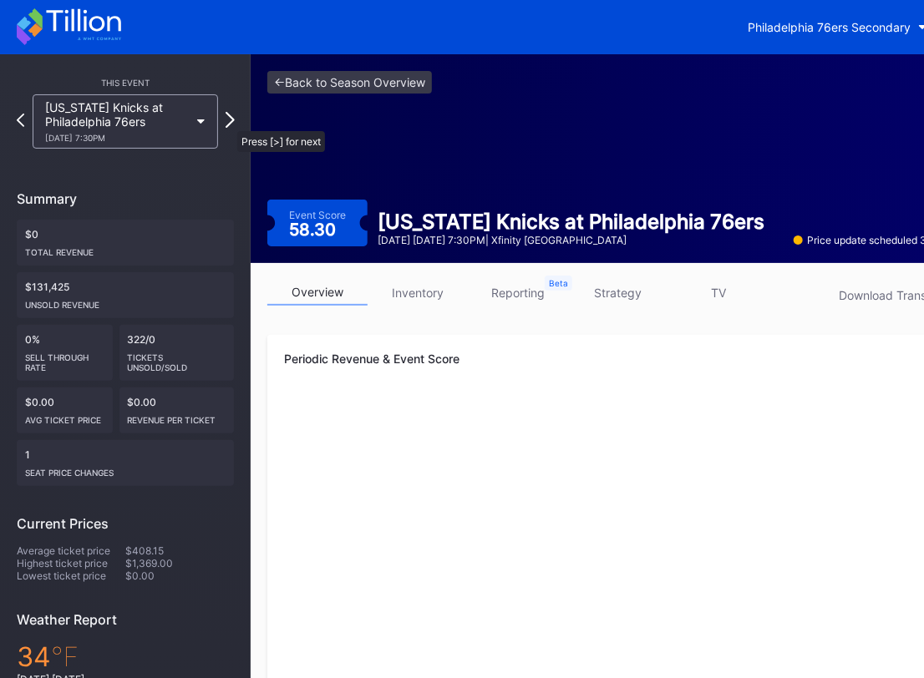
click at [229, 123] on icon at bounding box center [230, 120] width 9 height 16
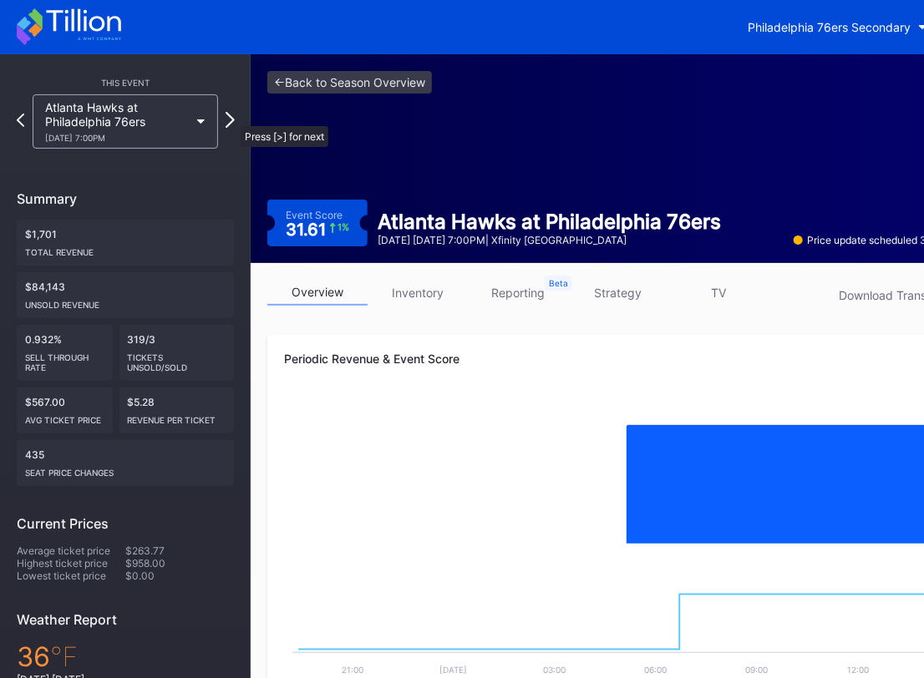
click at [232, 118] on icon at bounding box center [230, 120] width 9 height 16
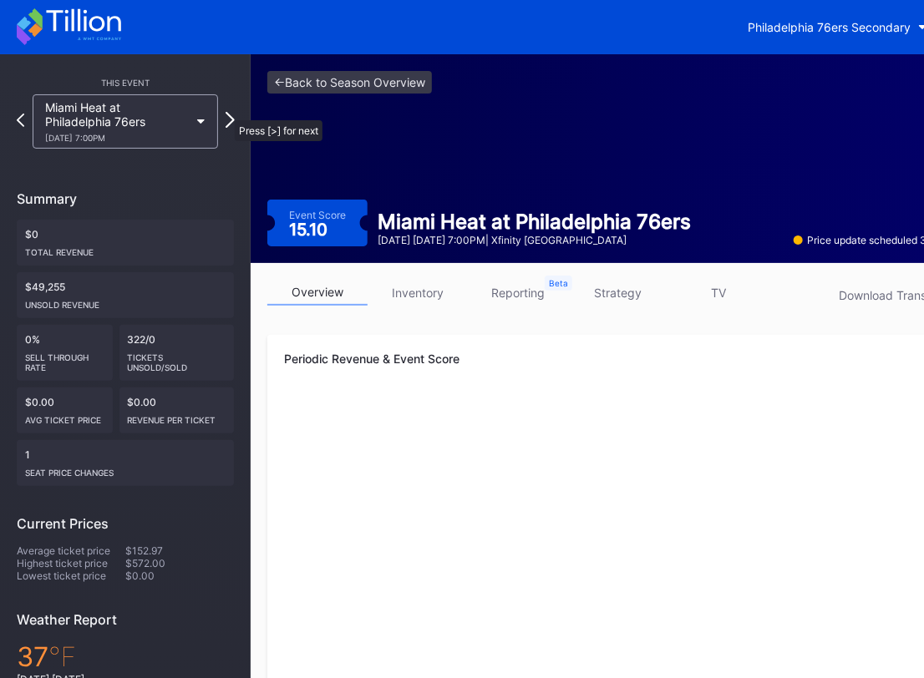
click at [226, 112] on icon at bounding box center [230, 120] width 9 height 16
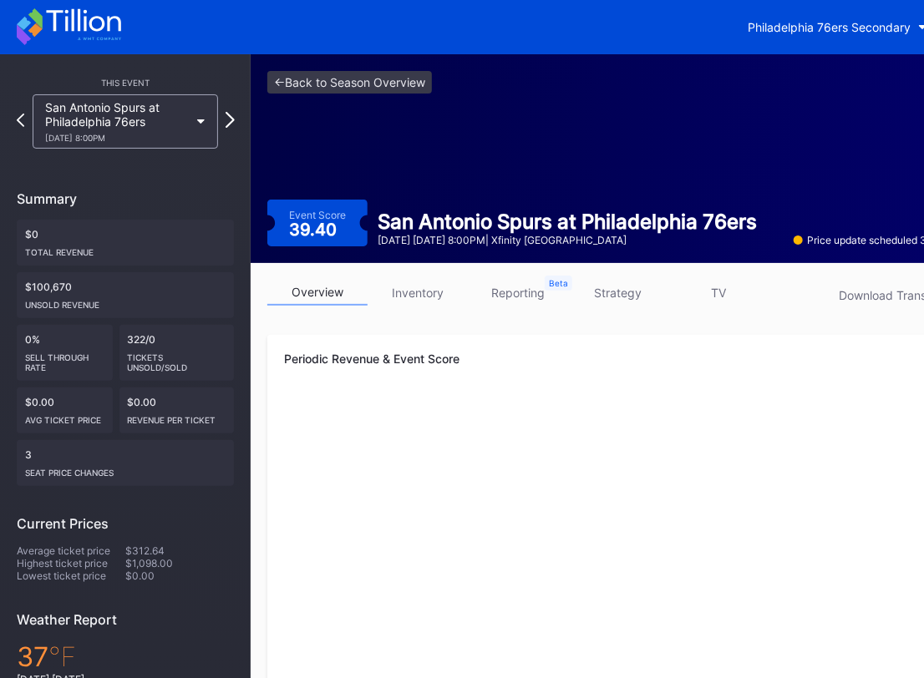
click at [231, 123] on icon at bounding box center [230, 120] width 9 height 16
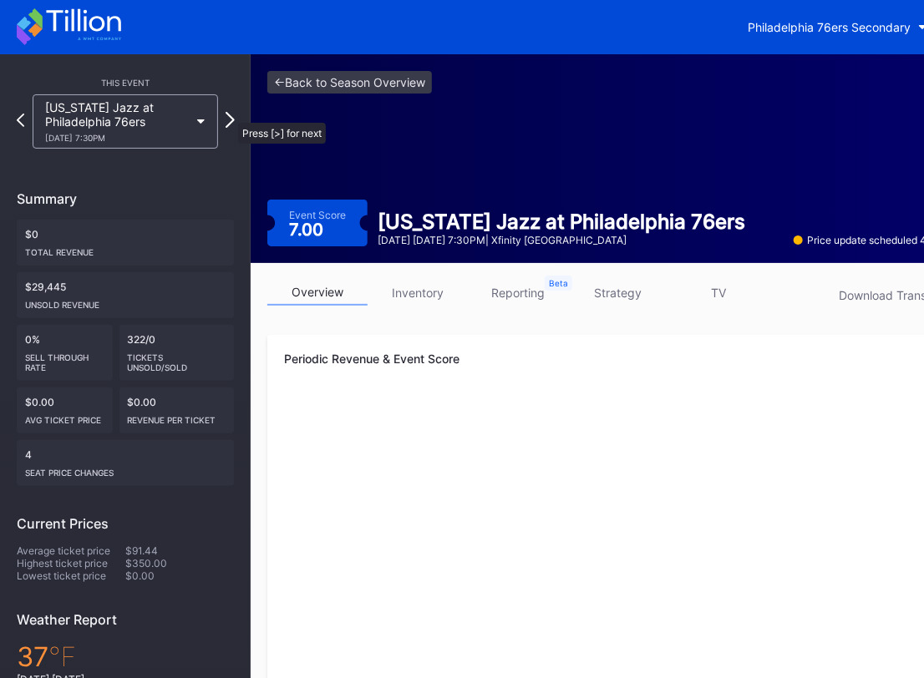
click at [230, 114] on icon at bounding box center [230, 120] width 9 height 16
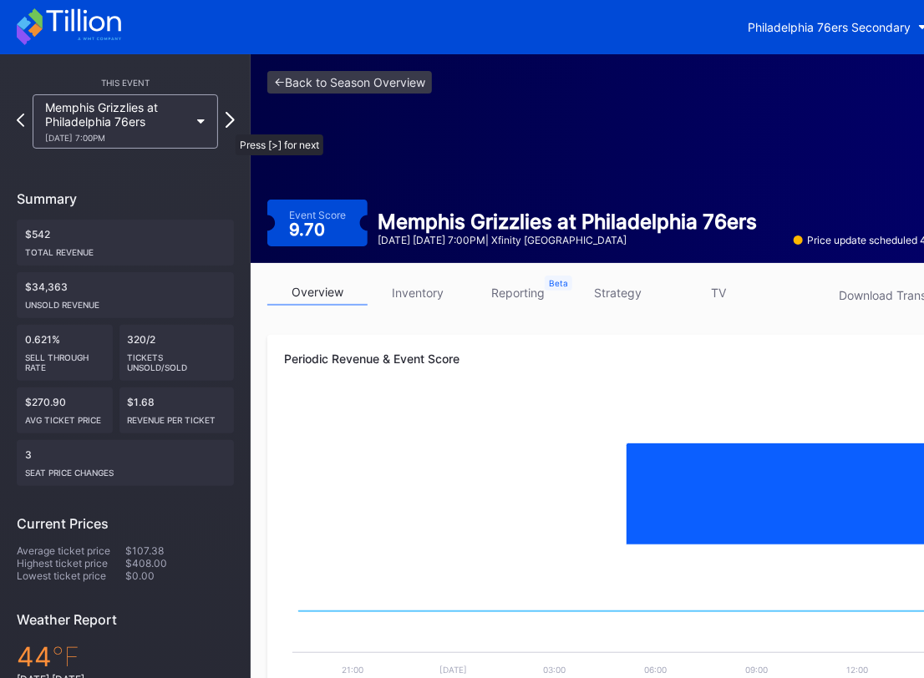
click at [227, 123] on icon at bounding box center [230, 120] width 9 height 16
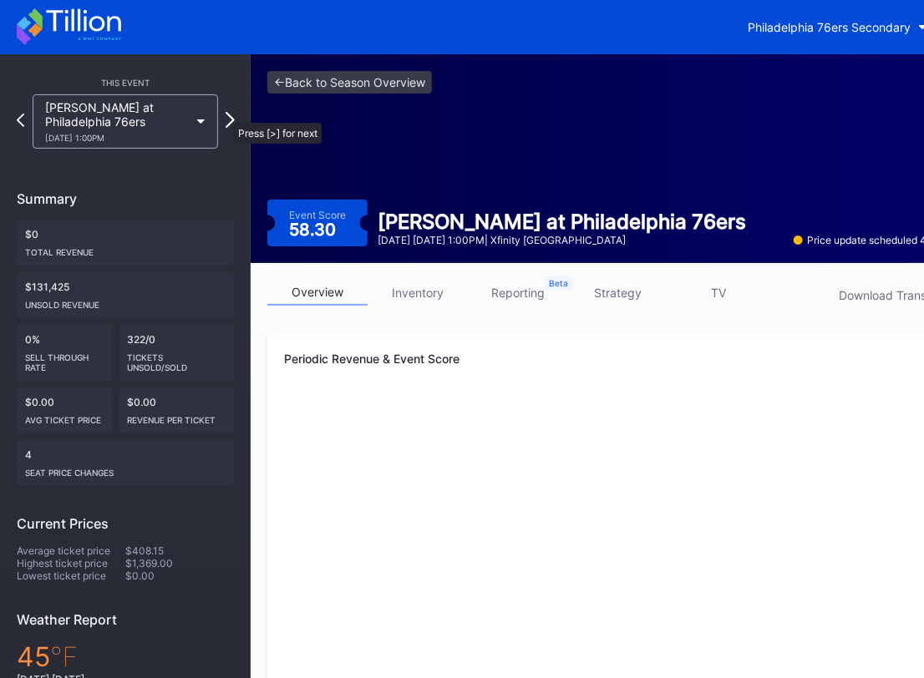
click at [231, 117] on icon at bounding box center [230, 120] width 9 height 16
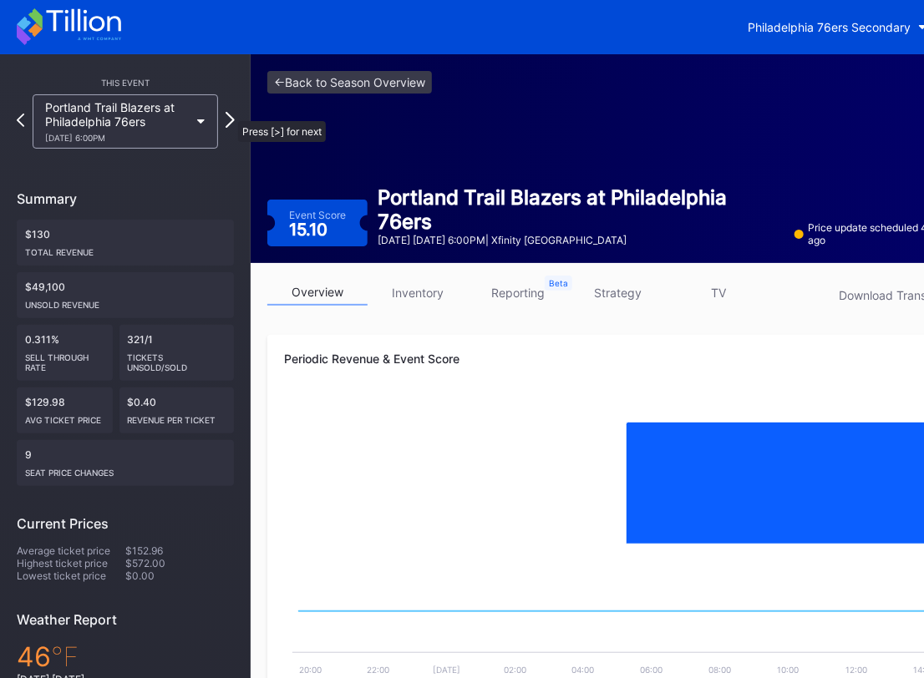
click at [230, 113] on icon at bounding box center [230, 120] width 9 height 16
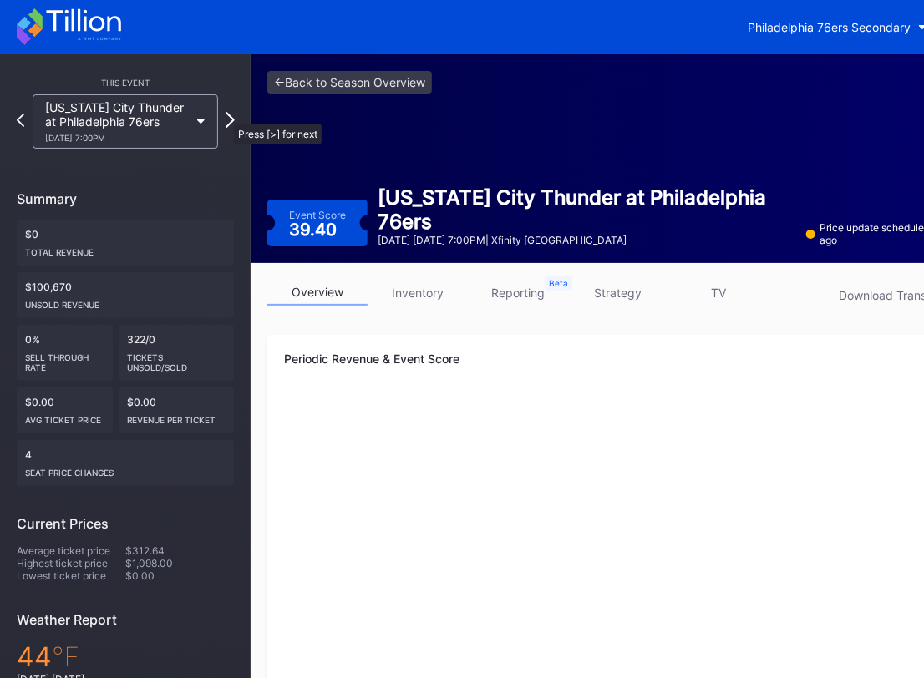
click at [226, 115] on icon at bounding box center [230, 120] width 9 height 16
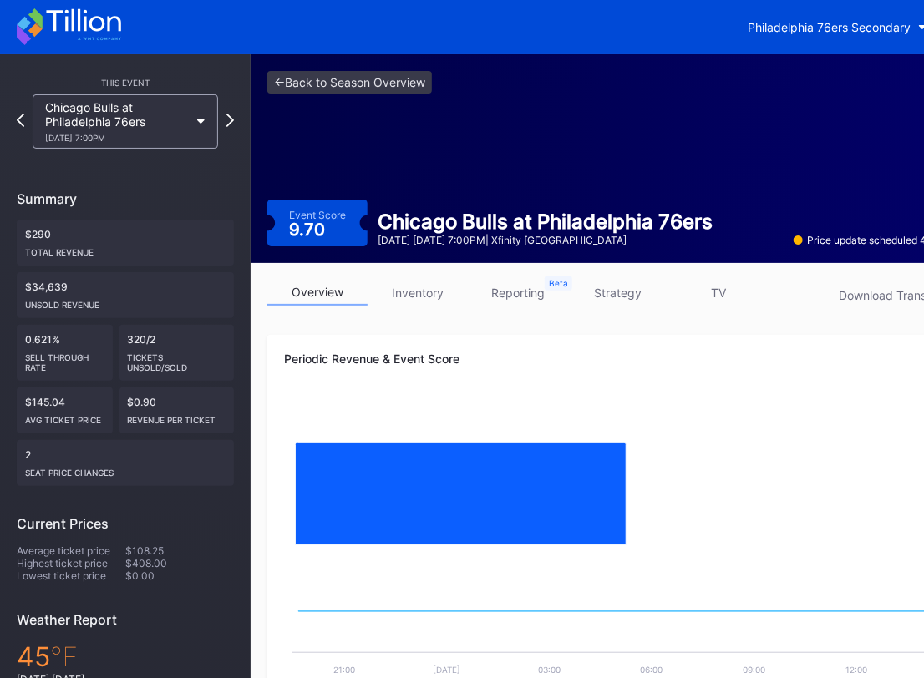
click at [231, 112] on div "Chicago Bulls at Philadelphia 76ers [DATE] 7:00PM" at bounding box center [125, 121] width 217 height 54
click at [230, 123] on icon at bounding box center [230, 120] width 9 height 16
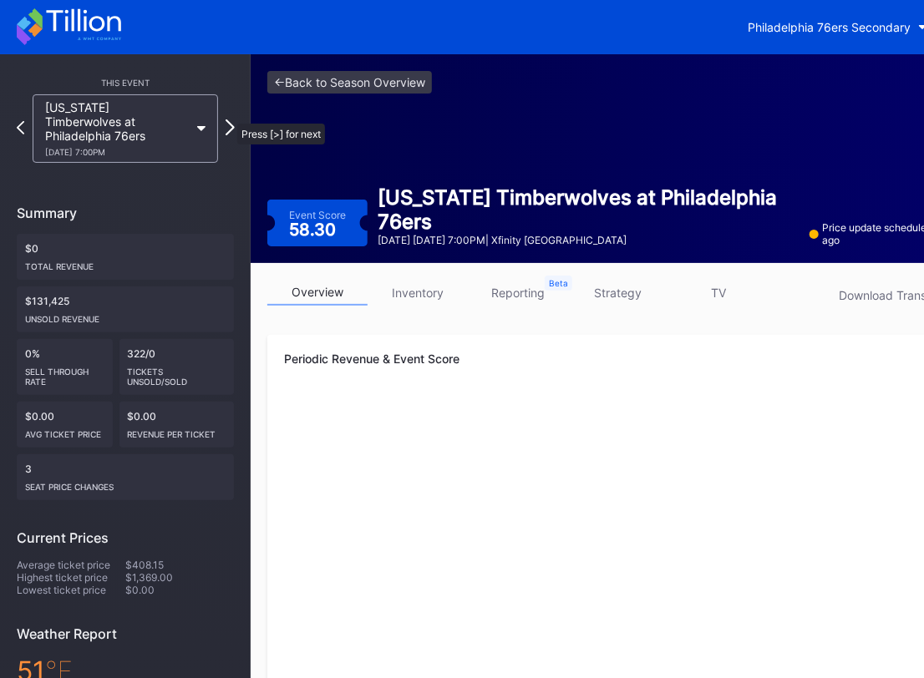
click at [229, 119] on icon at bounding box center [230, 127] width 9 height 16
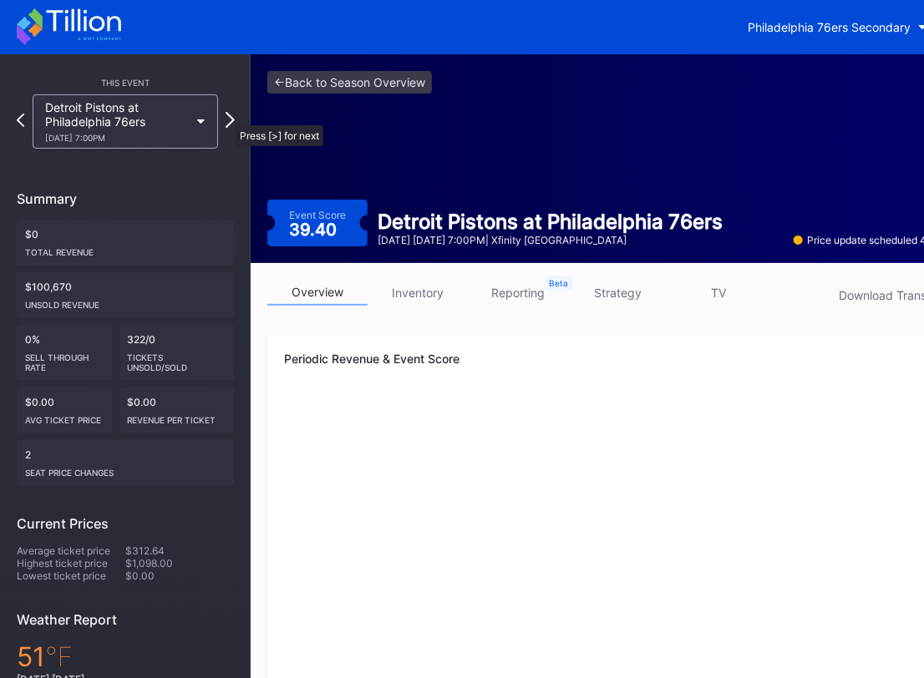
click at [227, 117] on icon at bounding box center [230, 120] width 9 height 16
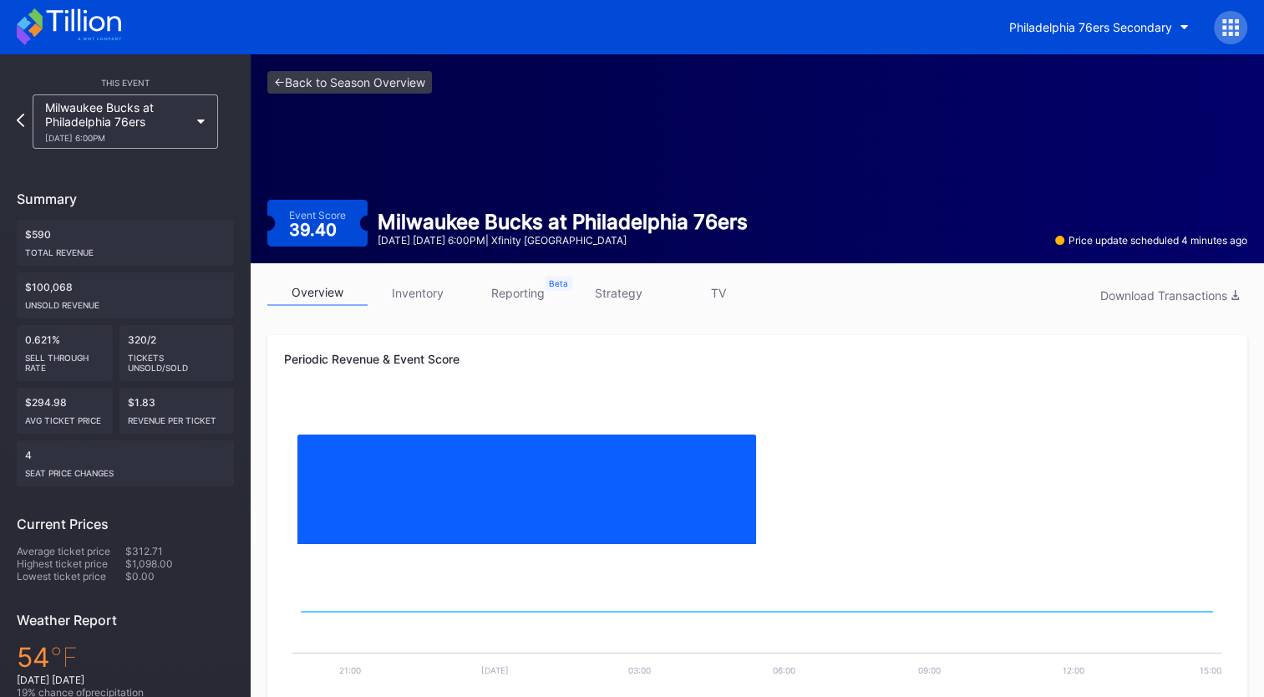
click at [80, 16] on icon at bounding box center [69, 26] width 104 height 37
